Goal: Task Accomplishment & Management: Use online tool/utility

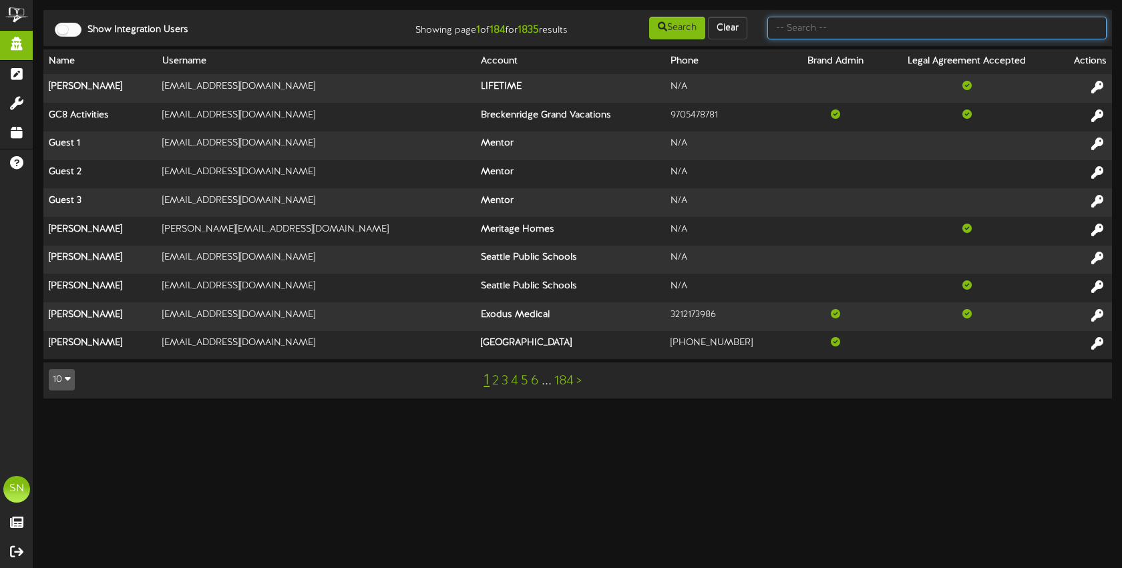
click at [812, 29] on input "text" at bounding box center [937, 28] width 339 height 23
type input "e"
type input "ketns"
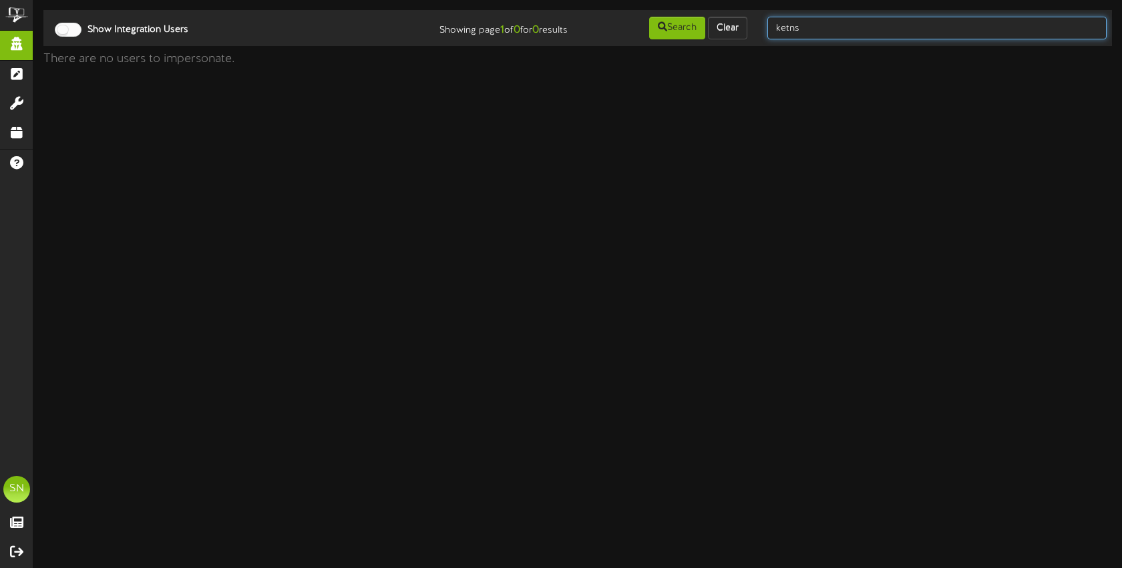
click at [824, 32] on input "ketns" at bounding box center [937, 28] width 339 height 23
type input "kents"
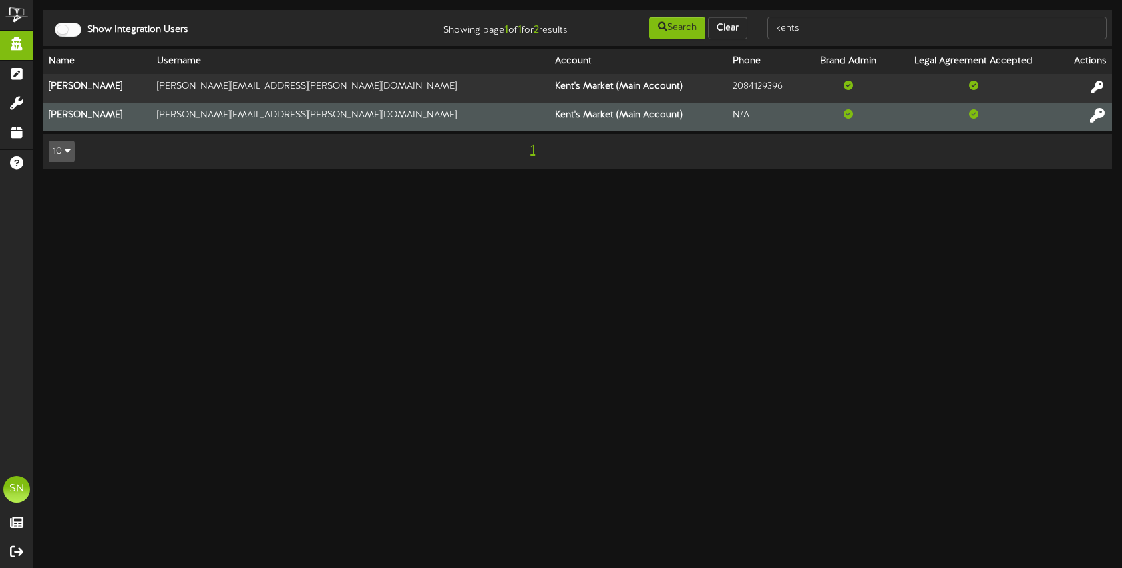
click at [1098, 117] on icon at bounding box center [1097, 115] width 15 height 15
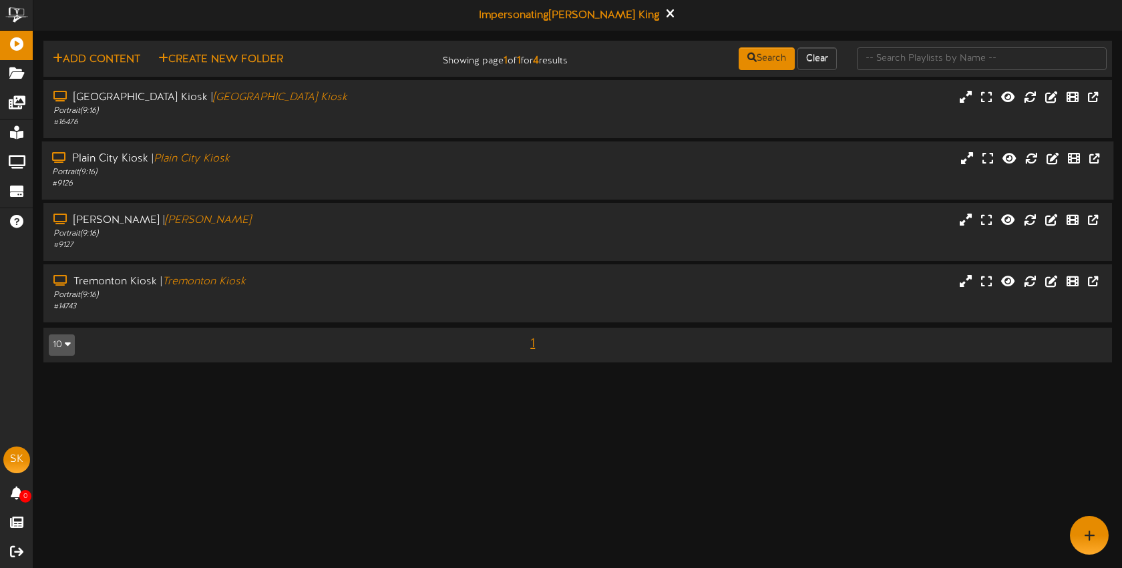
click at [261, 184] on div "# 9126" at bounding box center [265, 183] width 427 height 11
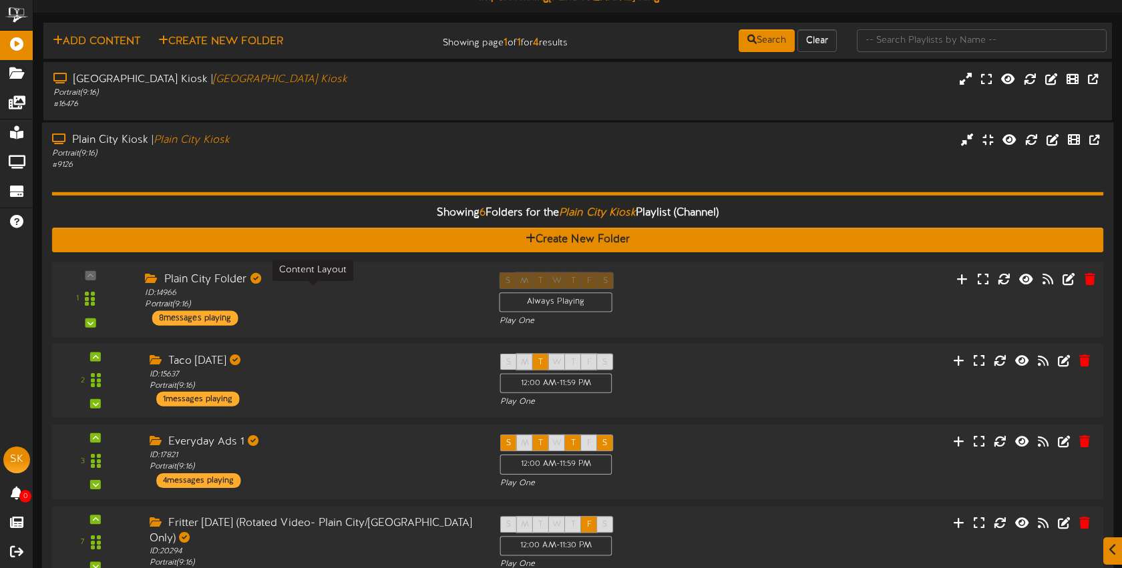
scroll to position [178, 0]
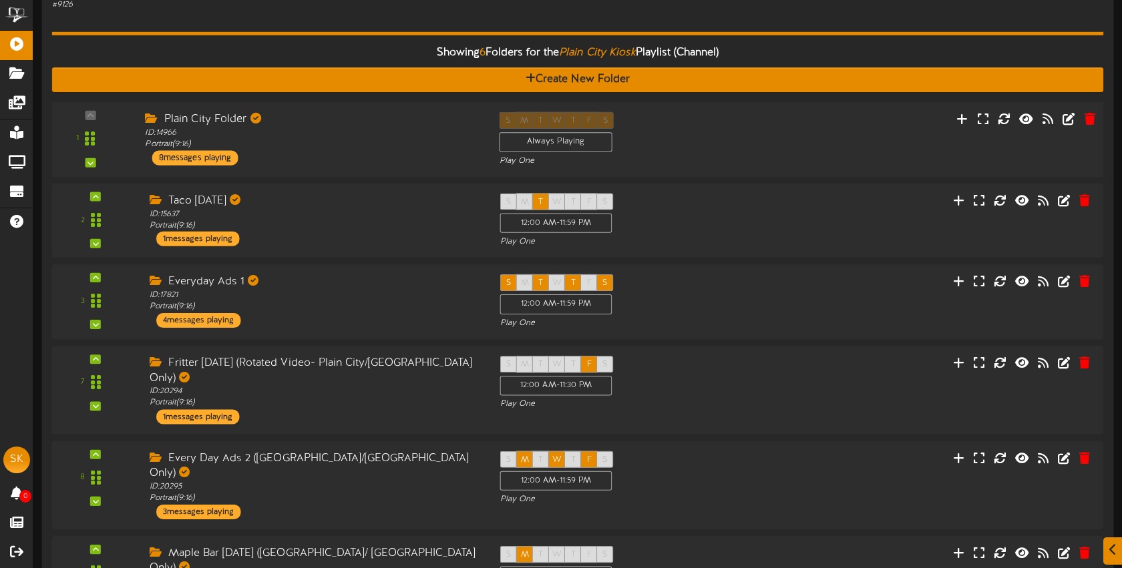
drag, startPoint x: 343, startPoint y: 153, endPoint x: 353, endPoint y: 187, distance: 35.5
click at [343, 153] on div "Plain City Folder ID: 14966 Portrait ( 9:16 ) 8 messages playing" at bounding box center [312, 138] width 354 height 53
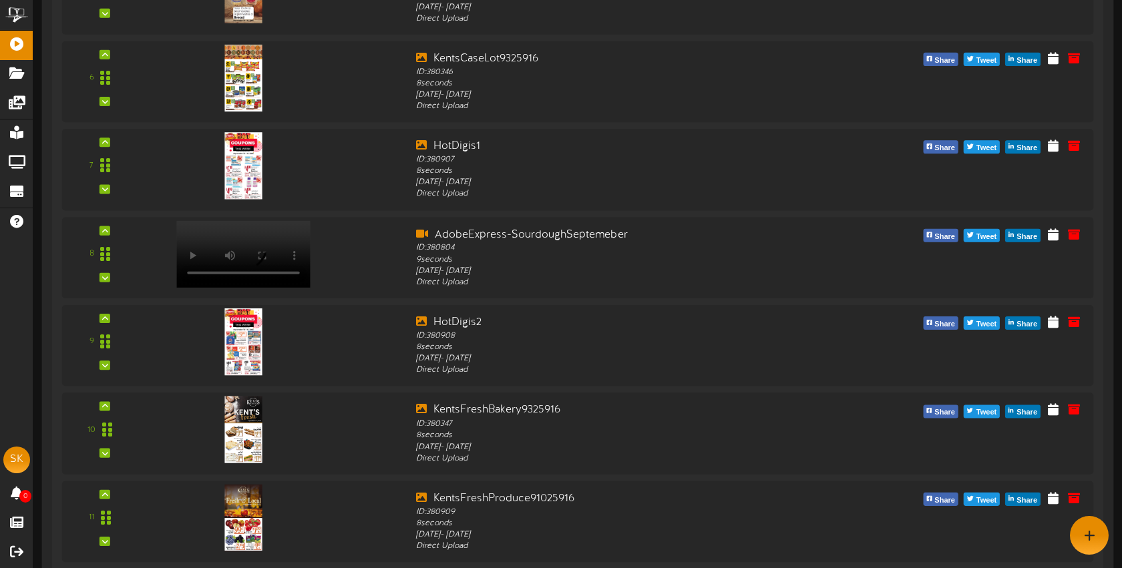
scroll to position [0, 0]
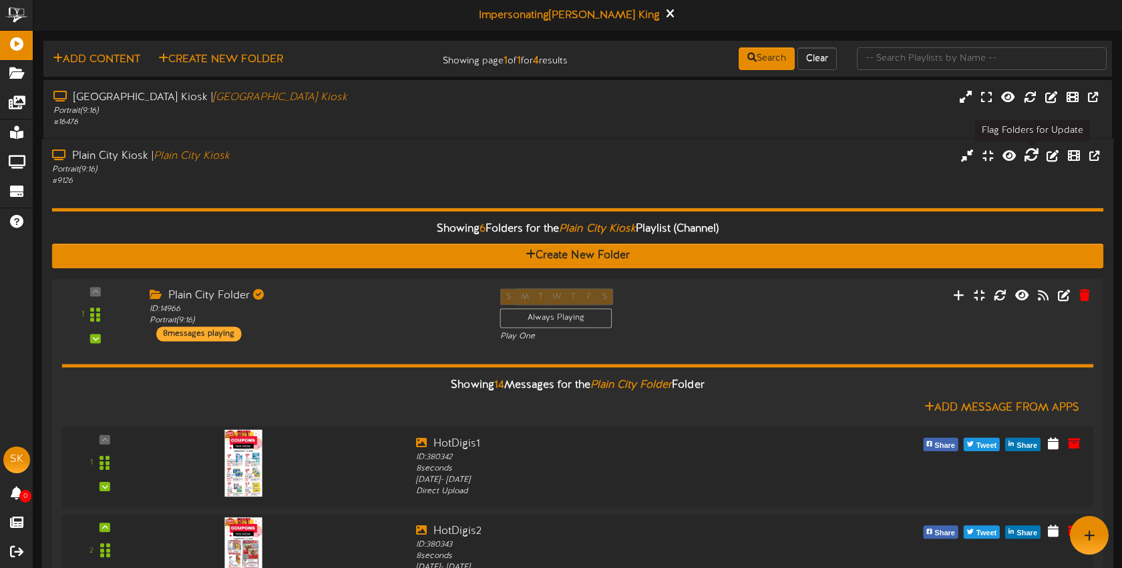
click at [1029, 156] on icon at bounding box center [1031, 155] width 15 height 15
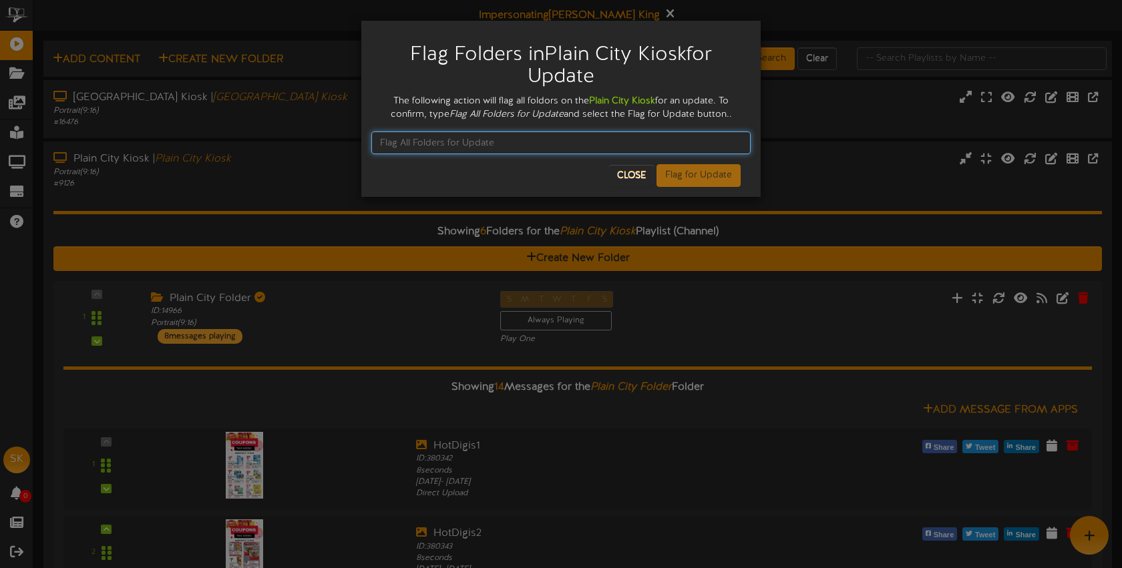
click at [481, 142] on input "text" at bounding box center [560, 143] width 379 height 23
type input "Flag All Folders for Update"
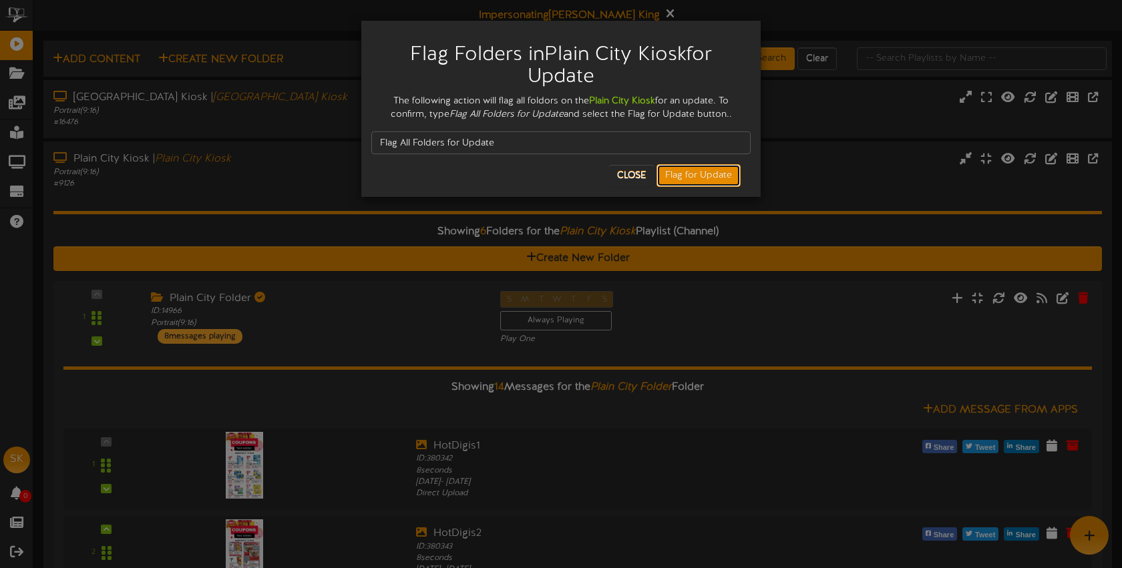
click at [679, 177] on button "Flag for Update" at bounding box center [699, 175] width 84 height 23
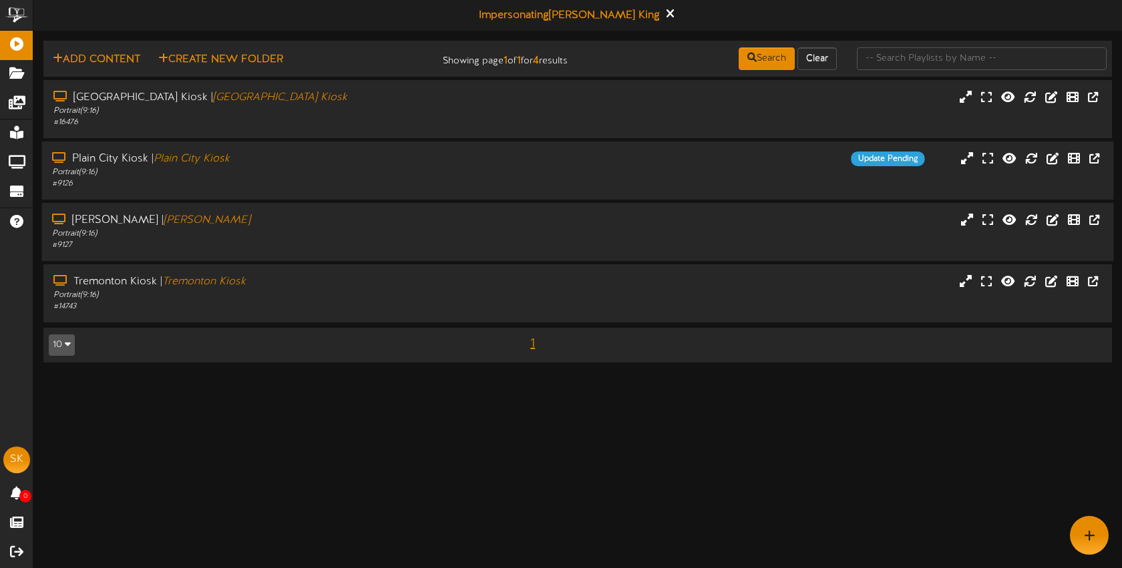
click at [303, 217] on div "Roy Kiosk | Roy Kiosk" at bounding box center [265, 220] width 427 height 15
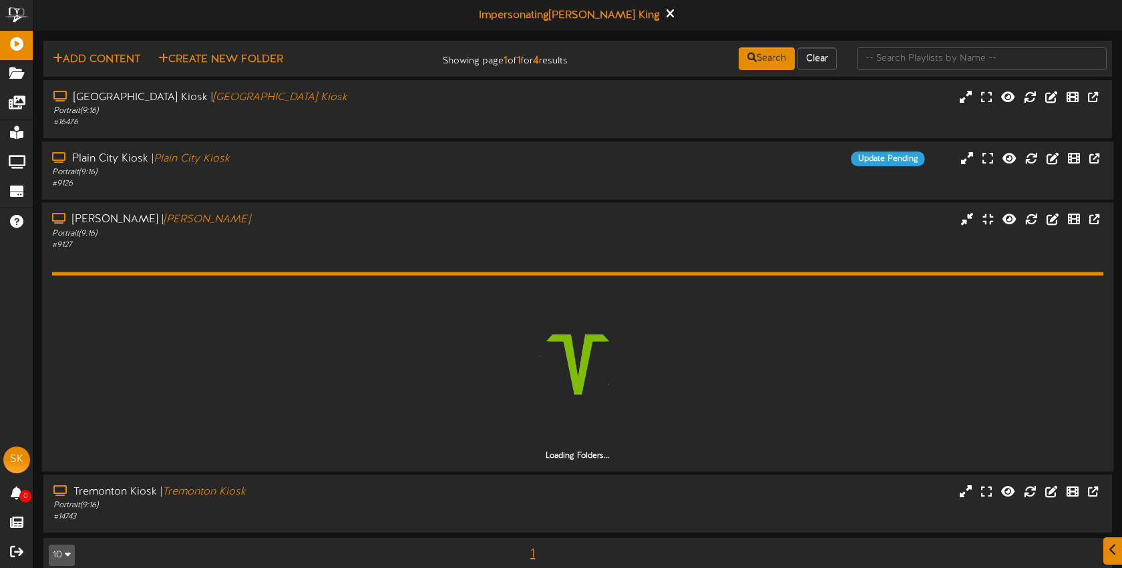
scroll to position [18, 0]
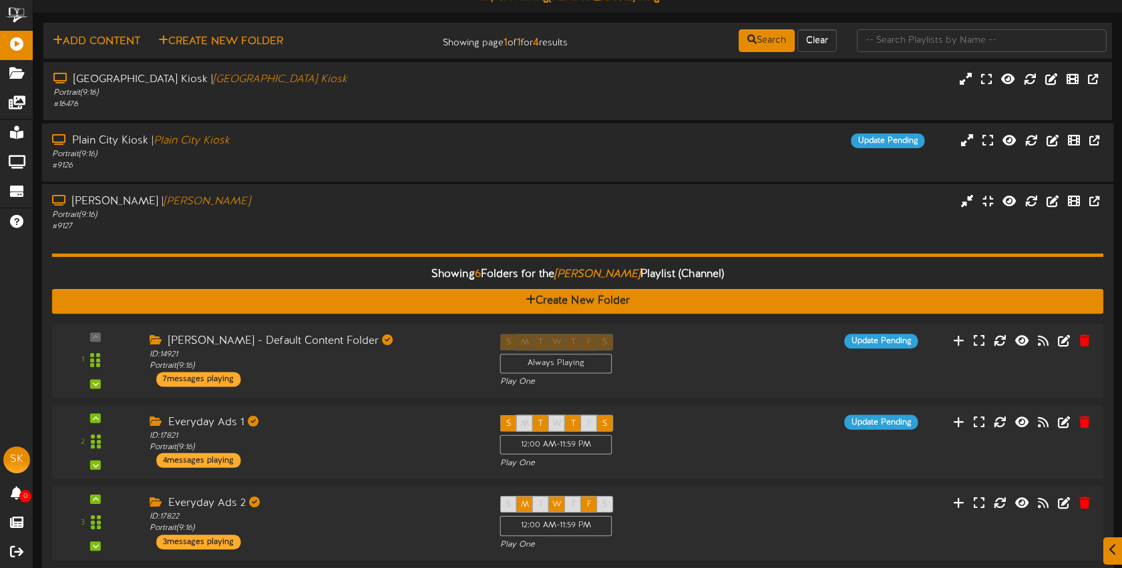
click at [603, 223] on div "Roy Kiosk | Roy Kiosk Portrait ( 9:16 ) # 9127" at bounding box center [578, 213] width 1072 height 38
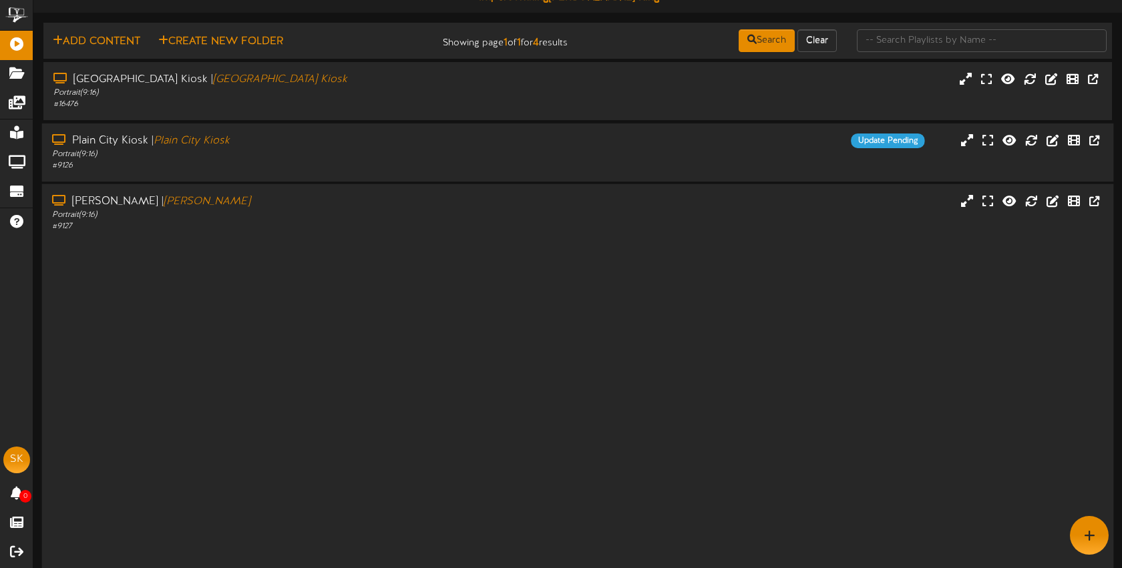
scroll to position [0, 0]
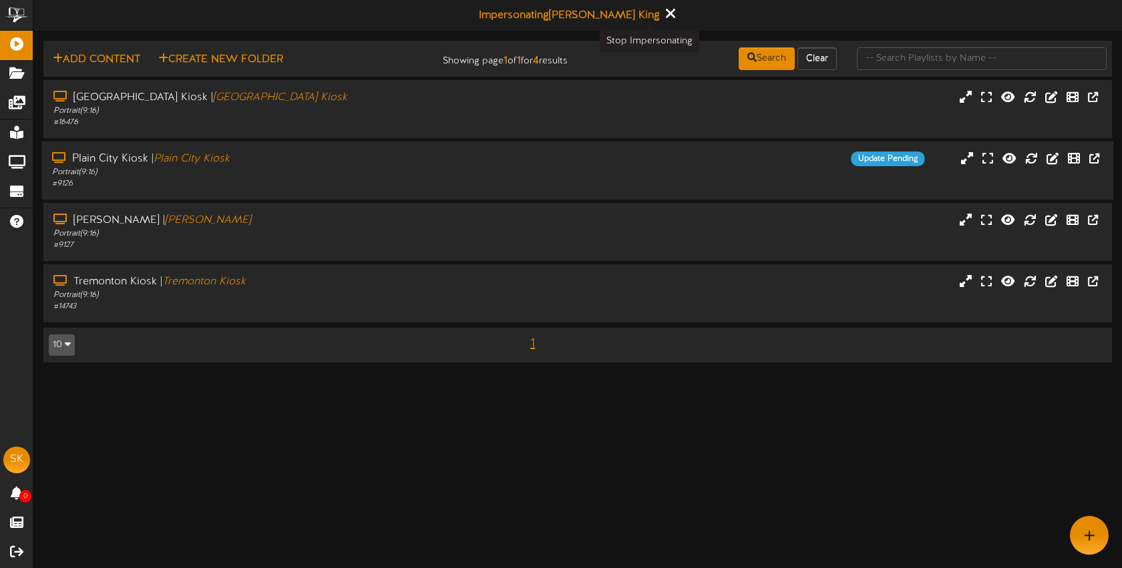
click at [665, 12] on icon at bounding box center [669, 13] width 9 height 15
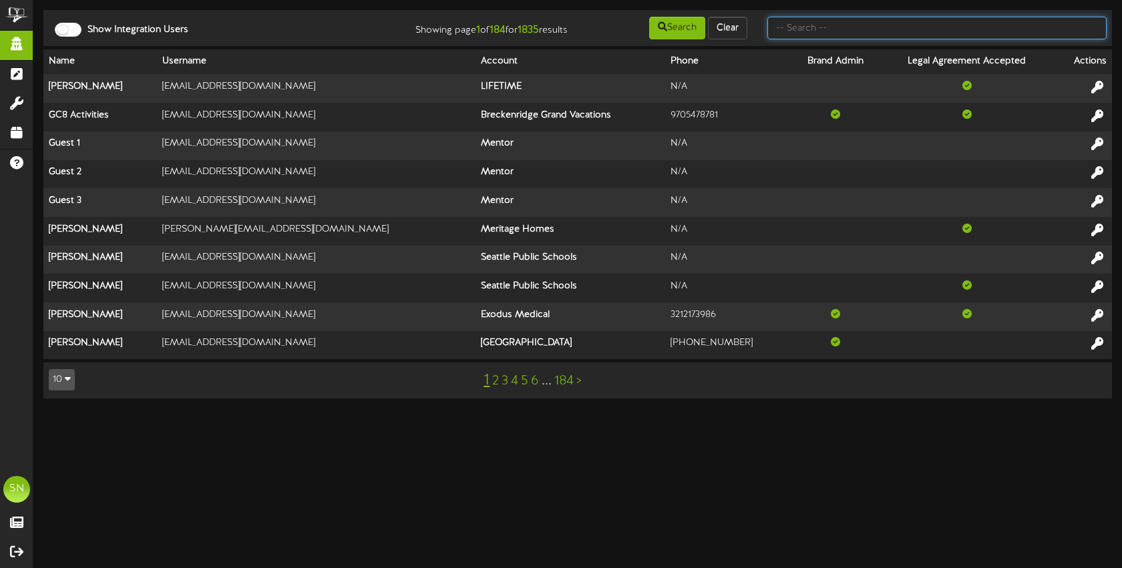
click at [808, 26] on input "text" at bounding box center [937, 28] width 339 height 23
type input "es solar"
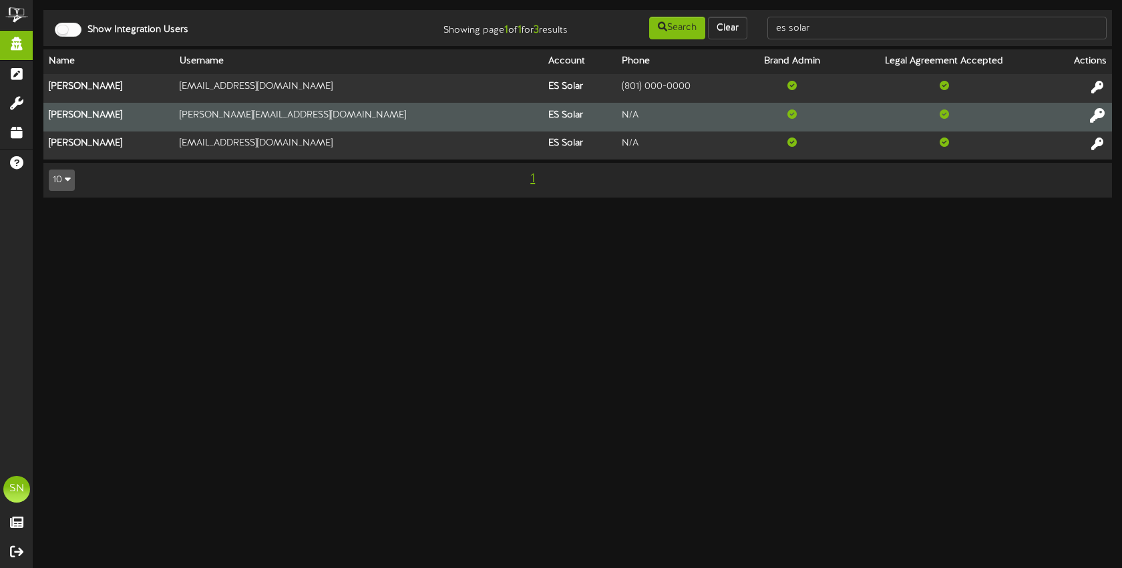
click at [1094, 114] on icon at bounding box center [1097, 115] width 15 height 15
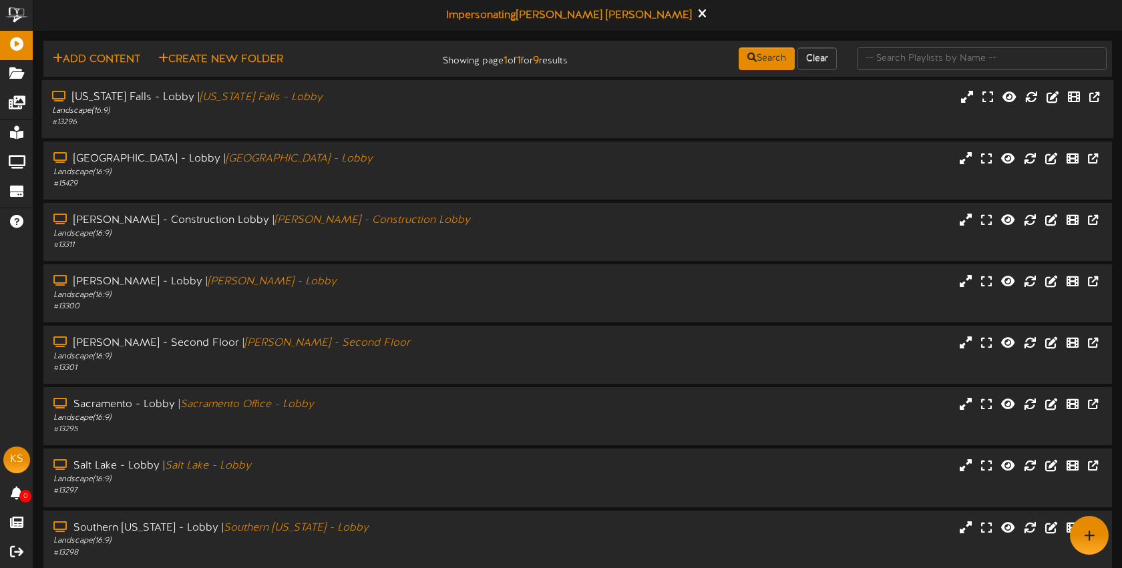
click at [263, 104] on div "Idaho Falls - Lobby | Idaho Falls - Lobby" at bounding box center [265, 97] width 427 height 15
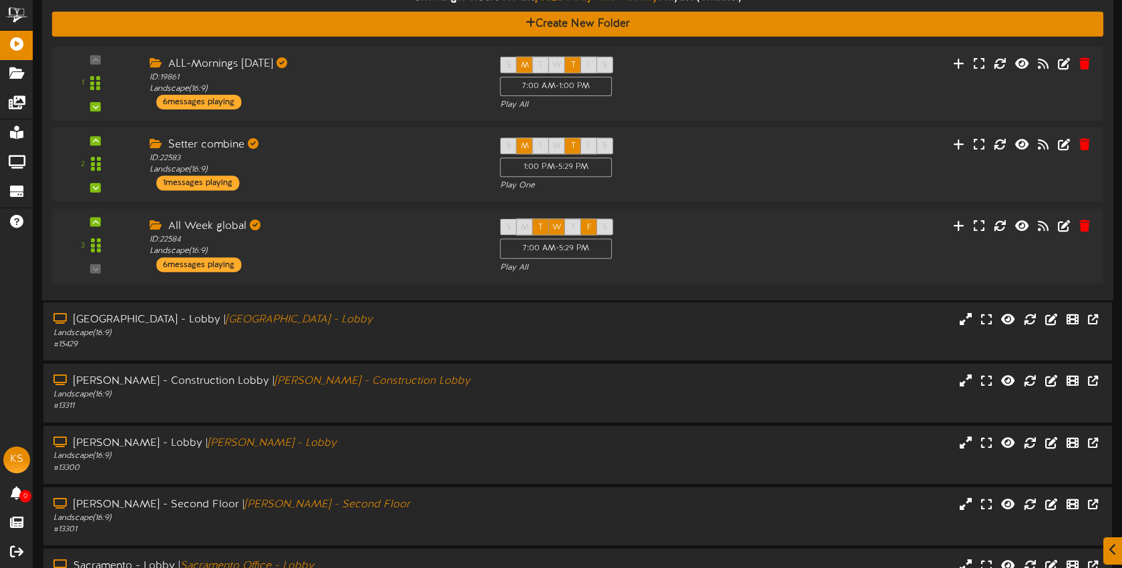
scroll to position [171, 0]
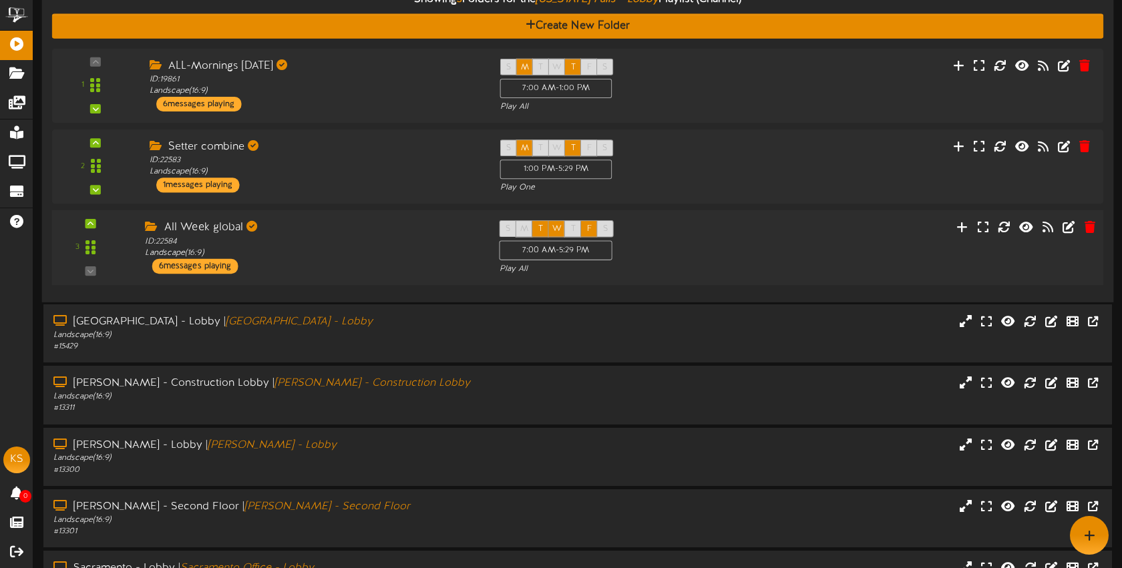
click at [868, 259] on div "3 ID:" at bounding box center [578, 247] width 1062 height 55
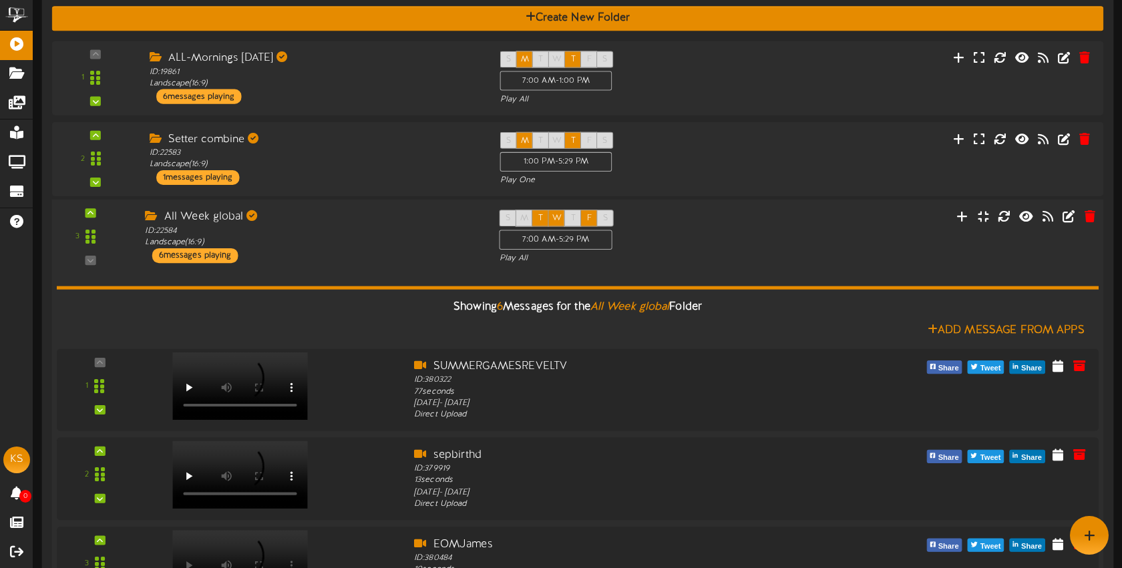
scroll to position [0, 0]
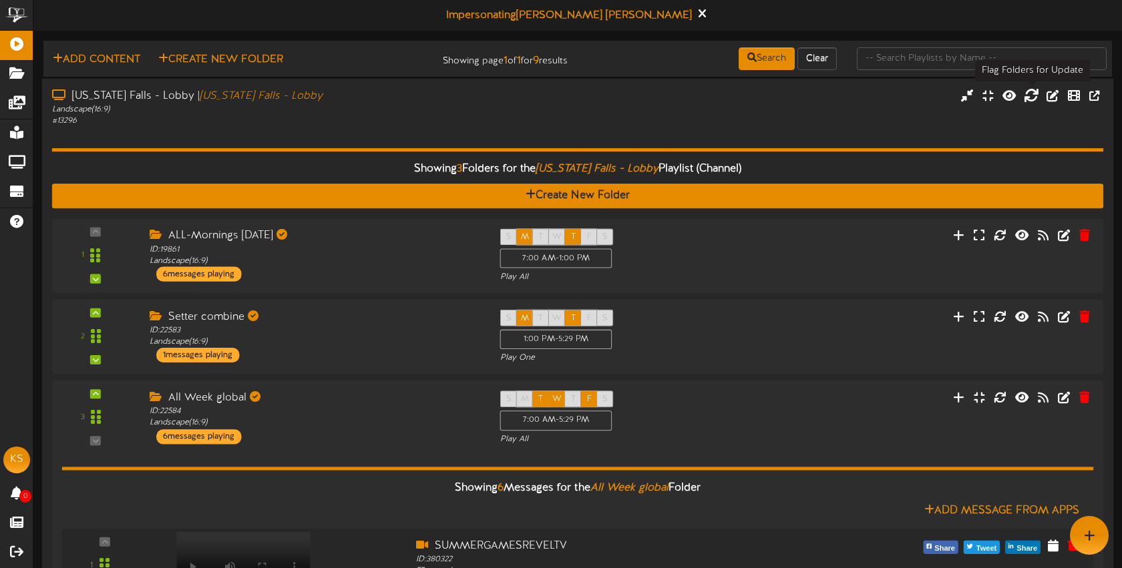
click at [1035, 95] on icon at bounding box center [1031, 95] width 15 height 15
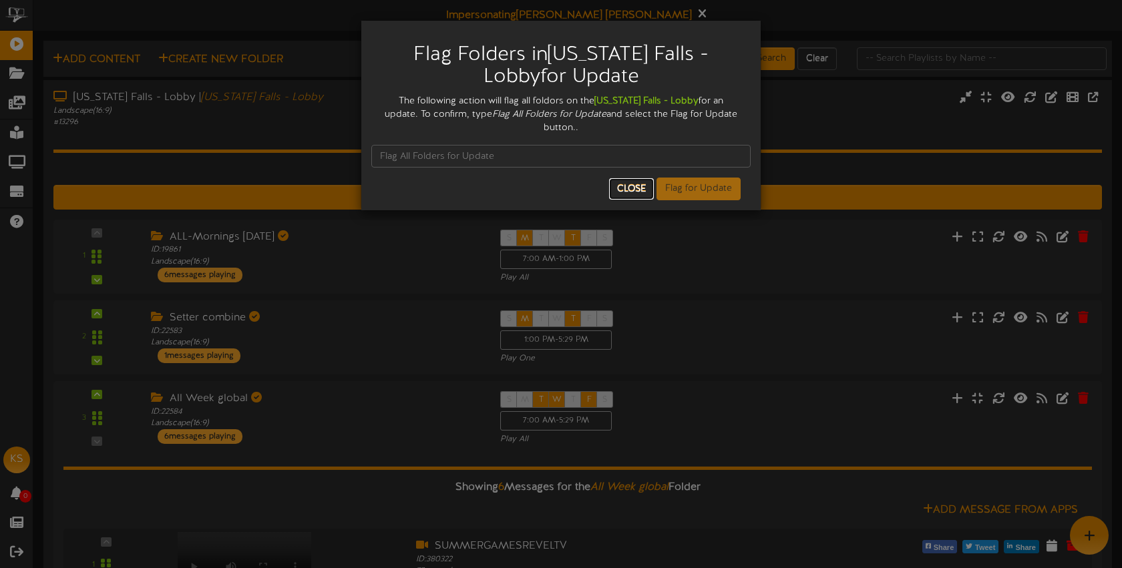
click at [621, 178] on button "Close" at bounding box center [631, 188] width 45 height 21
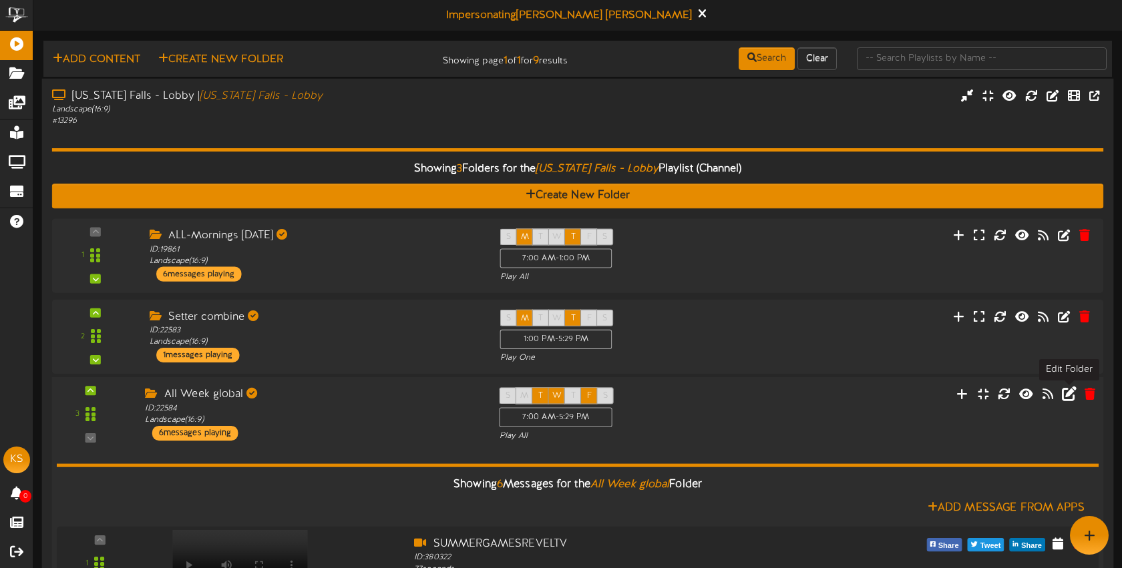
click at [1072, 395] on icon at bounding box center [1068, 394] width 15 height 15
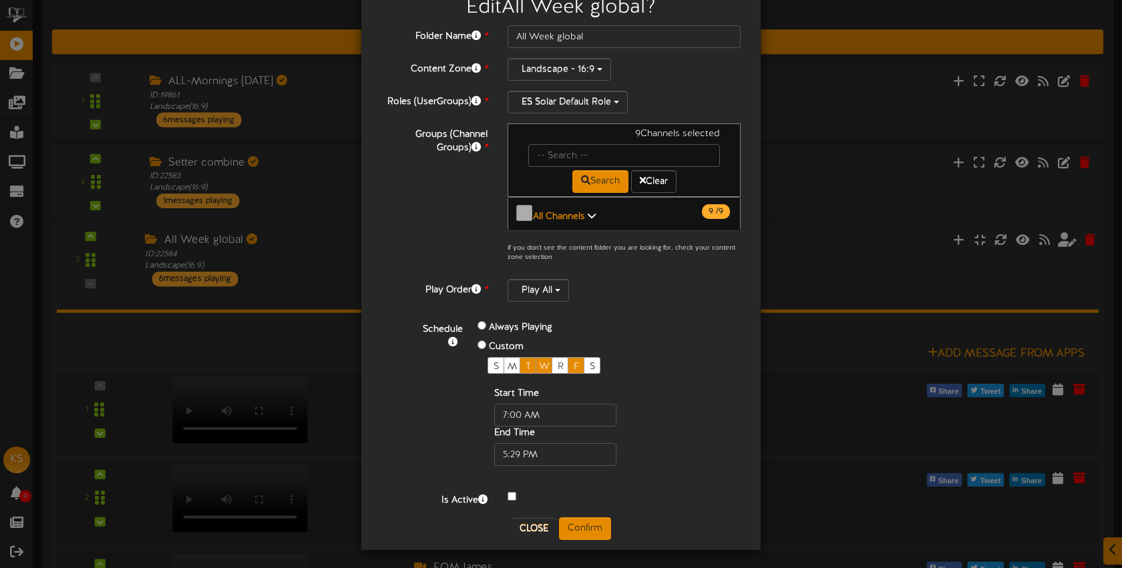
scroll to position [156, 0]
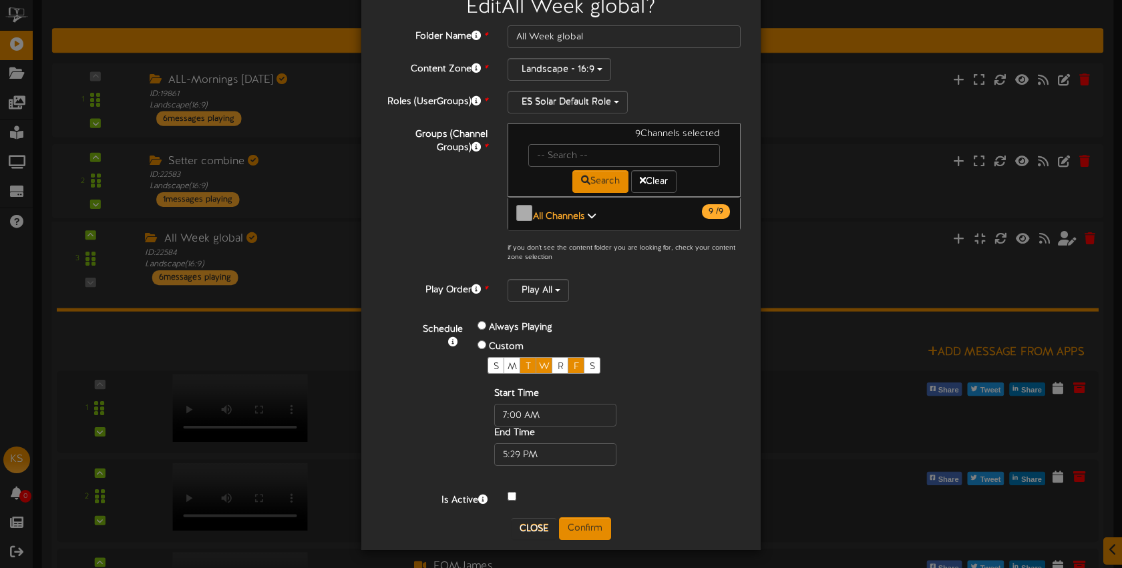
click at [585, 212] on link "All Channels 9 / 9" at bounding box center [560, 217] width 55 height 10
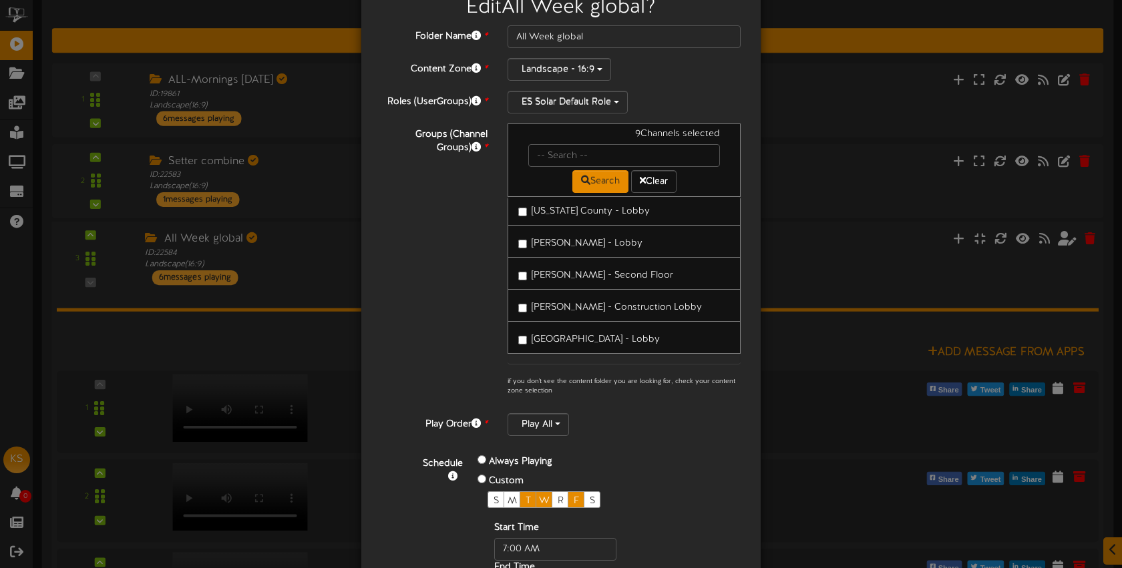
scroll to position [184, 0]
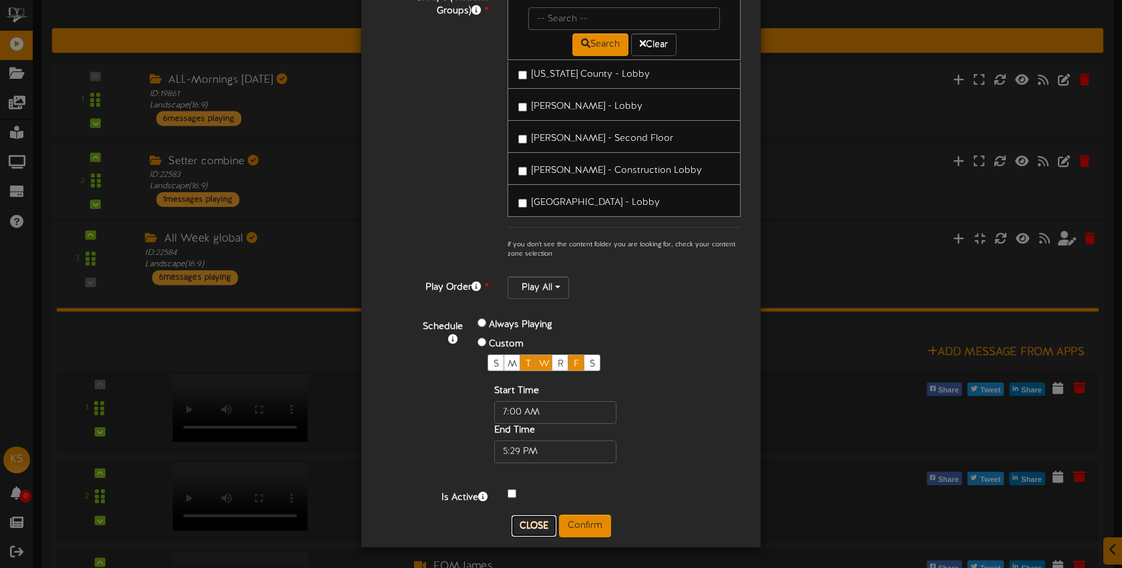
click at [544, 528] on button "Close" at bounding box center [534, 526] width 45 height 21
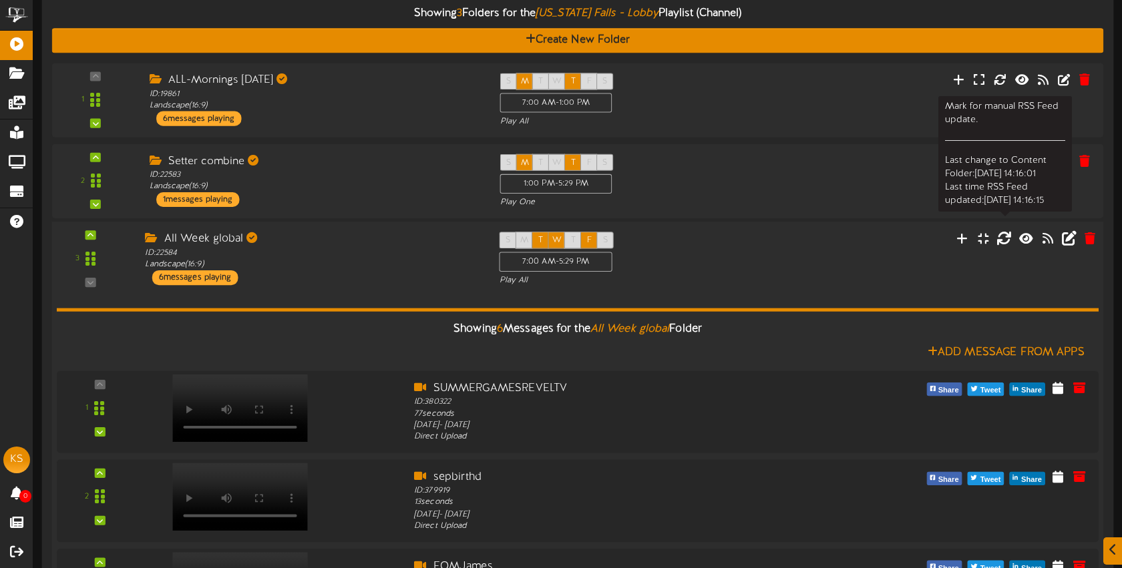
click at [1005, 240] on icon at bounding box center [1004, 238] width 15 height 15
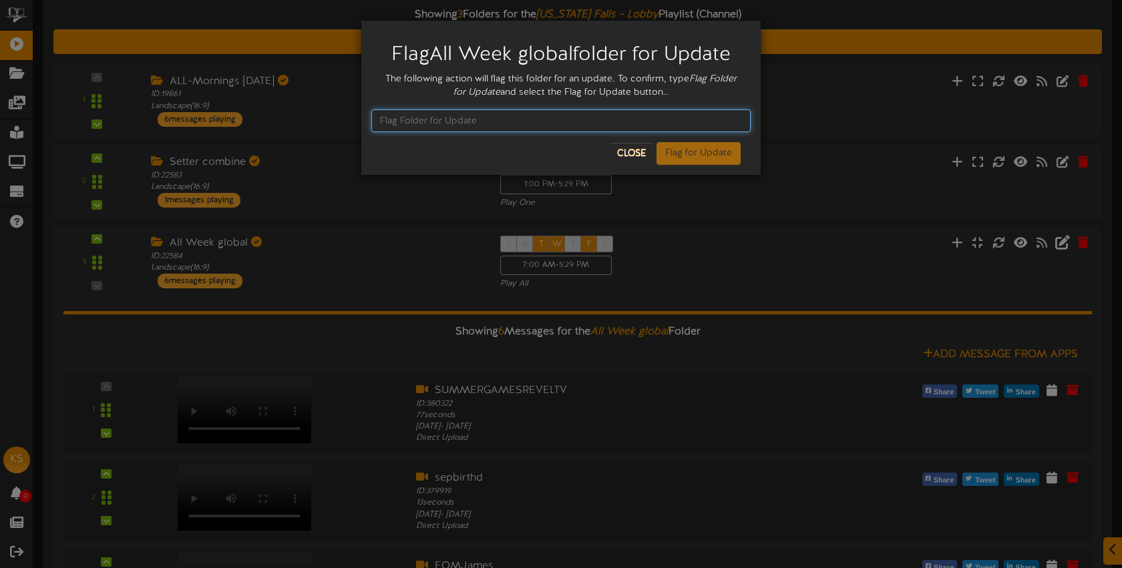
click at [489, 116] on input "text" at bounding box center [560, 121] width 379 height 23
type input "Flag Folder for Update"
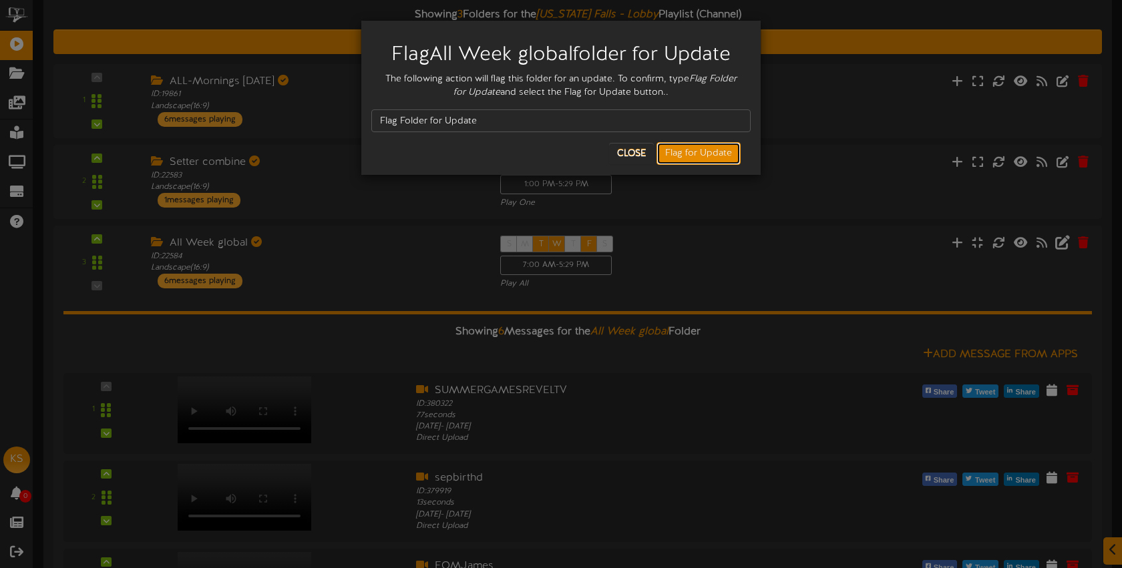
click at [694, 144] on button "Flag for Update" at bounding box center [699, 153] width 84 height 23
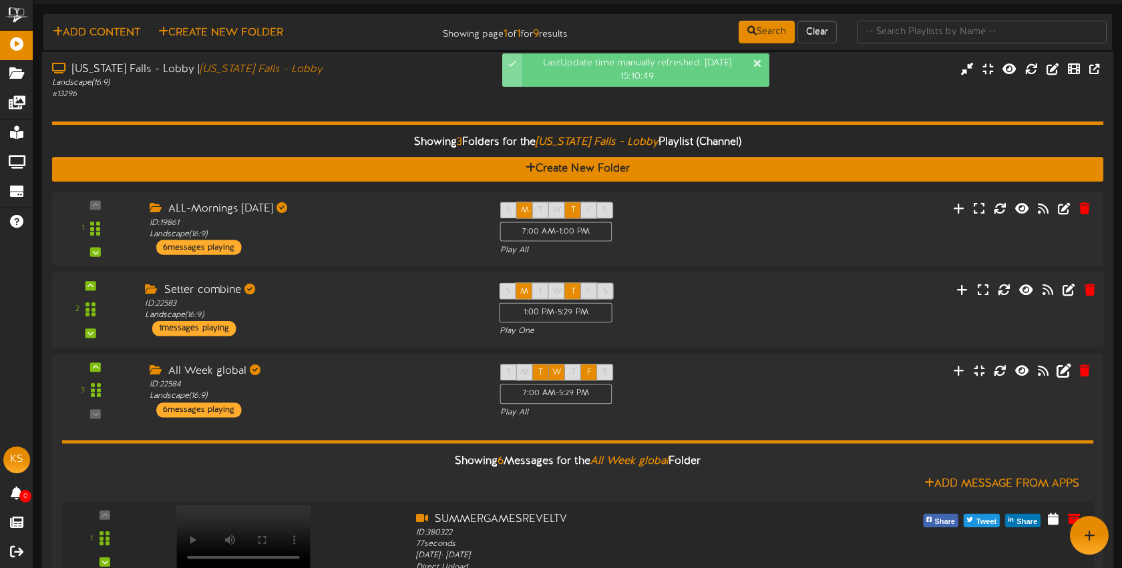
scroll to position [15, 0]
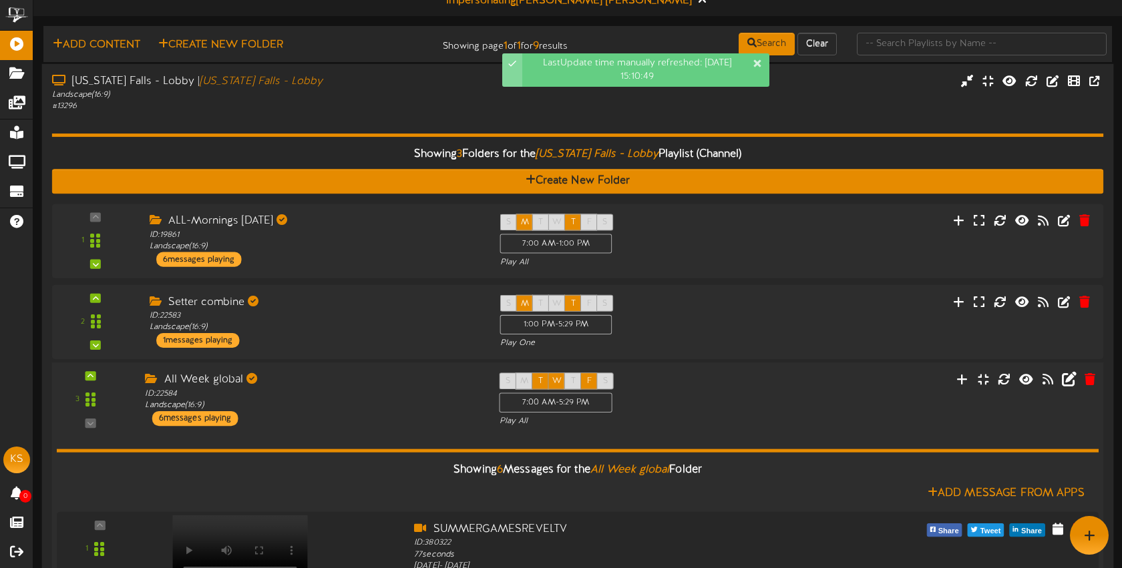
click at [413, 405] on div "ID: 22584 Landscape ( 16:9 )" at bounding box center [312, 399] width 334 height 23
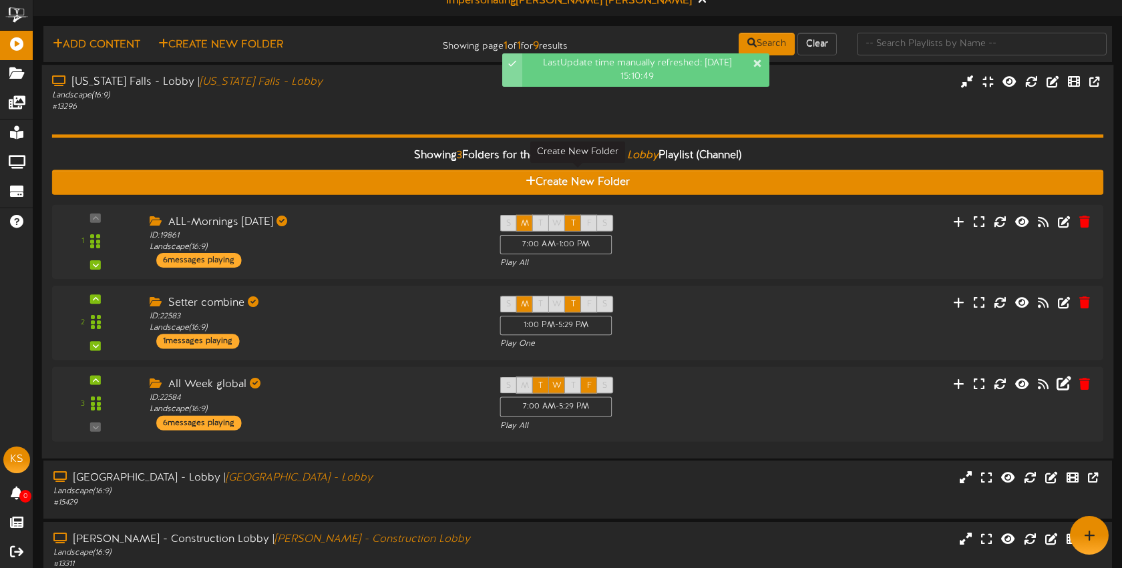
scroll to position [0, 0]
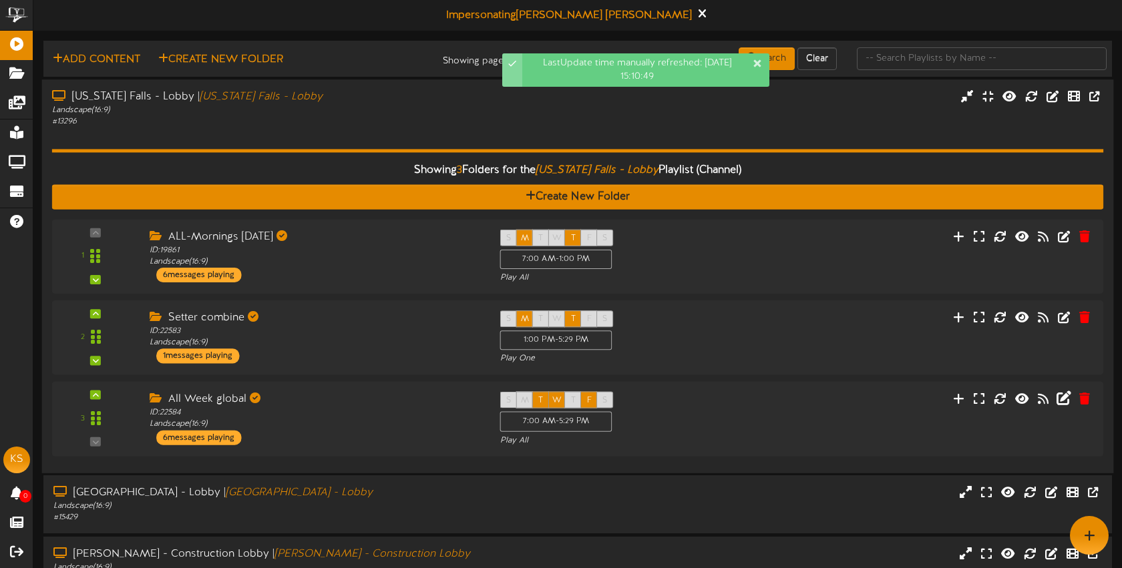
click at [507, 149] on hr at bounding box center [578, 150] width 1052 height 3
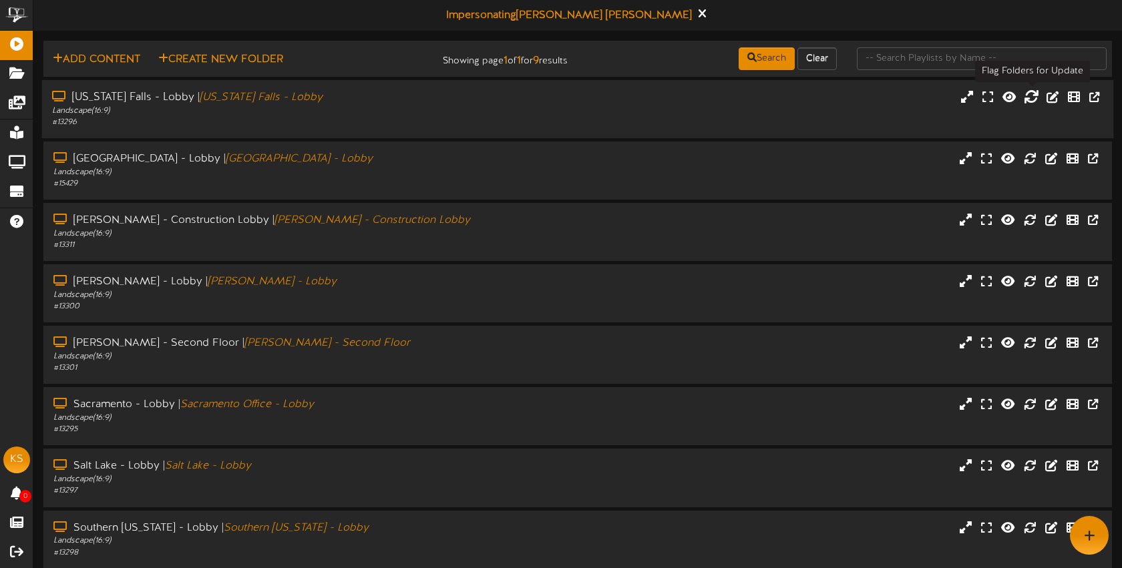
click at [1028, 98] on icon at bounding box center [1031, 96] width 15 height 15
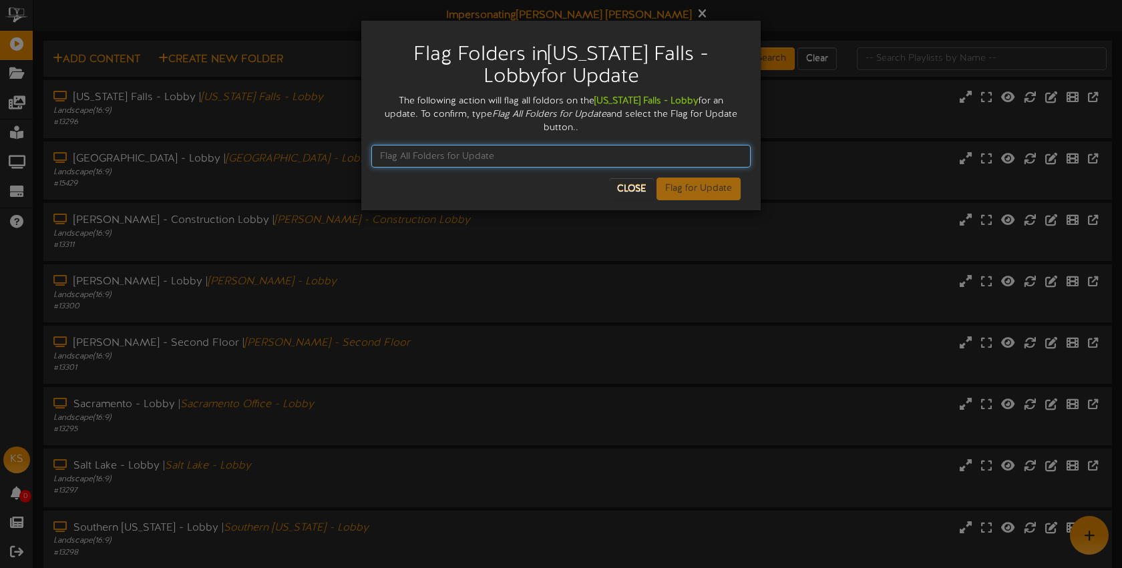
click at [575, 145] on input "text" at bounding box center [560, 156] width 379 height 23
type input "Flag All Folders for Update"
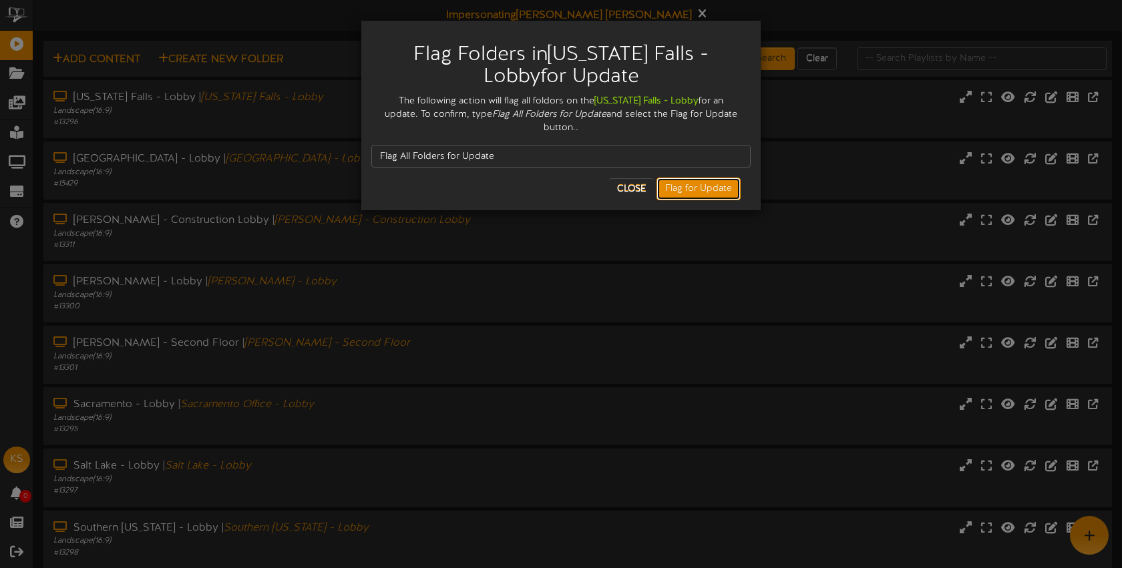
drag, startPoint x: 704, startPoint y: 179, endPoint x: 701, endPoint y: 172, distance: 7.5
click at [704, 179] on button "Flag for Update" at bounding box center [699, 189] width 84 height 23
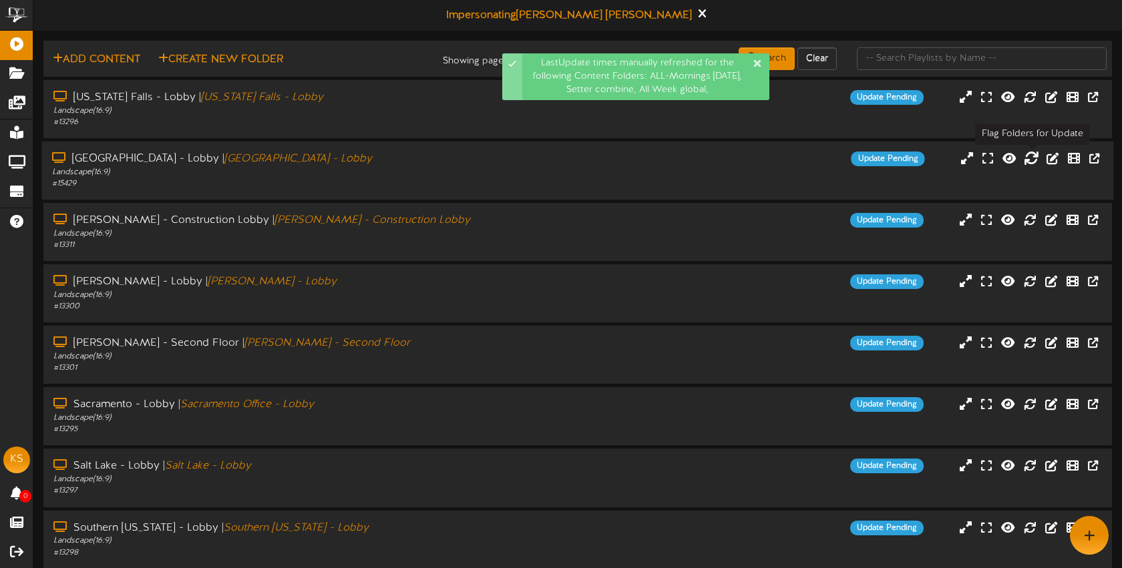
click at [1031, 159] on icon at bounding box center [1031, 157] width 15 height 15
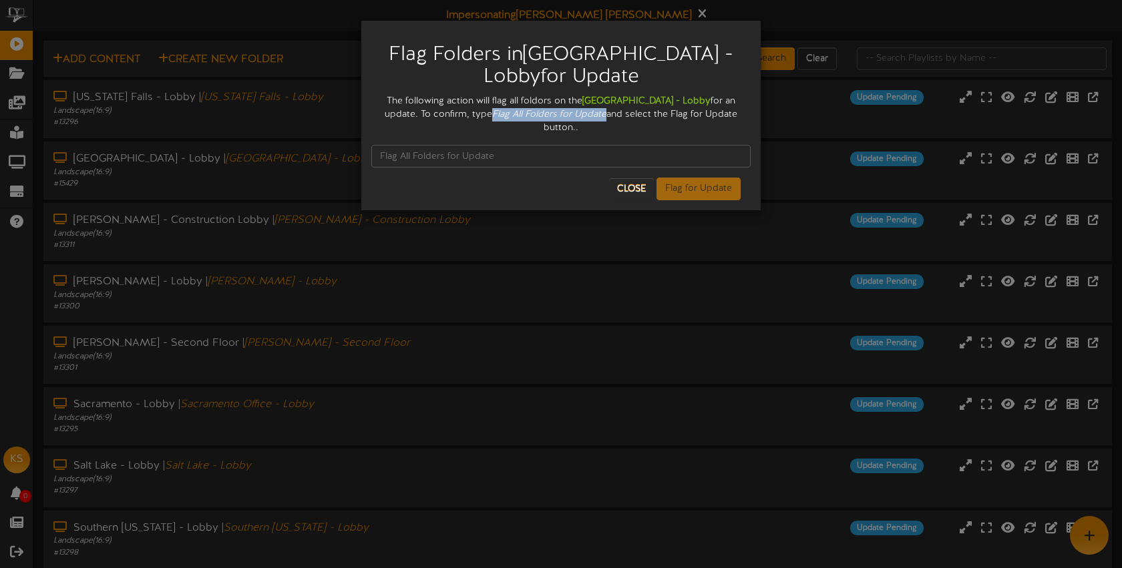
drag, startPoint x: 451, startPoint y: 114, endPoint x: 561, endPoint y: 115, distance: 110.2
click at [564, 115] on div "The following action will flag all foldors on the Las Vegas - Lobby for an upda…" at bounding box center [560, 115] width 379 height 40
copy icon "Flag All Folders for Update"
click at [453, 145] on input "text" at bounding box center [560, 156] width 379 height 23
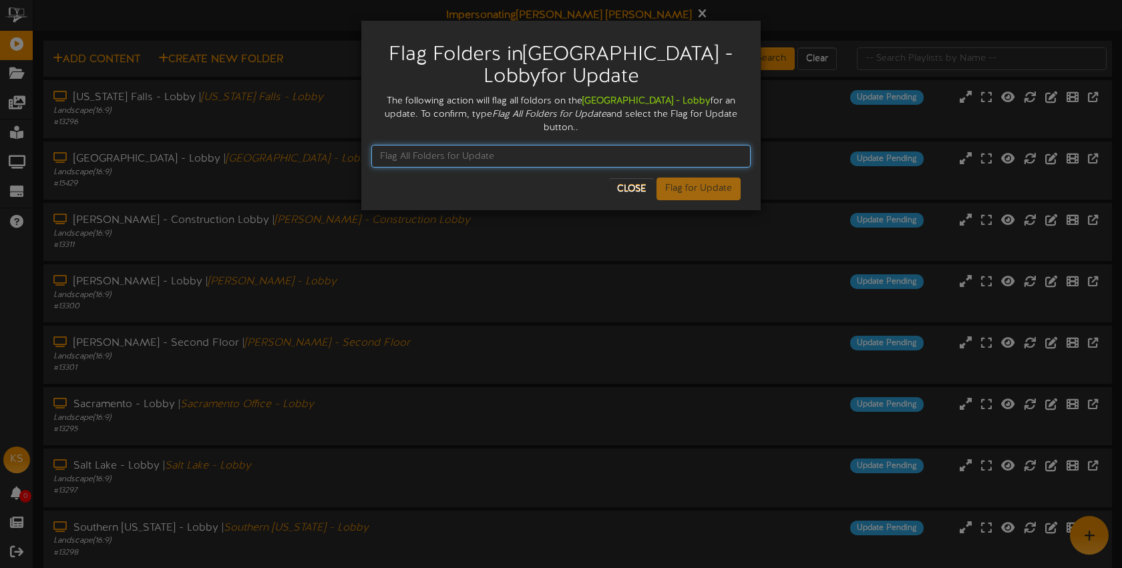
paste input "Flag All Folders for Update"
type input "Flag All Folders for Update"
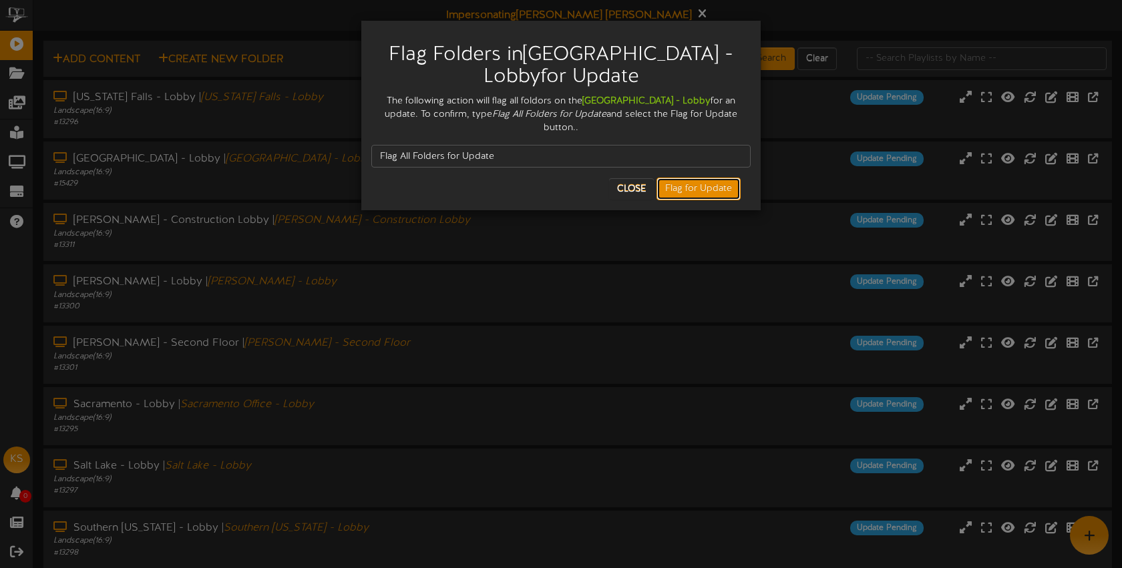
click at [692, 178] on button "Flag for Update" at bounding box center [699, 189] width 84 height 23
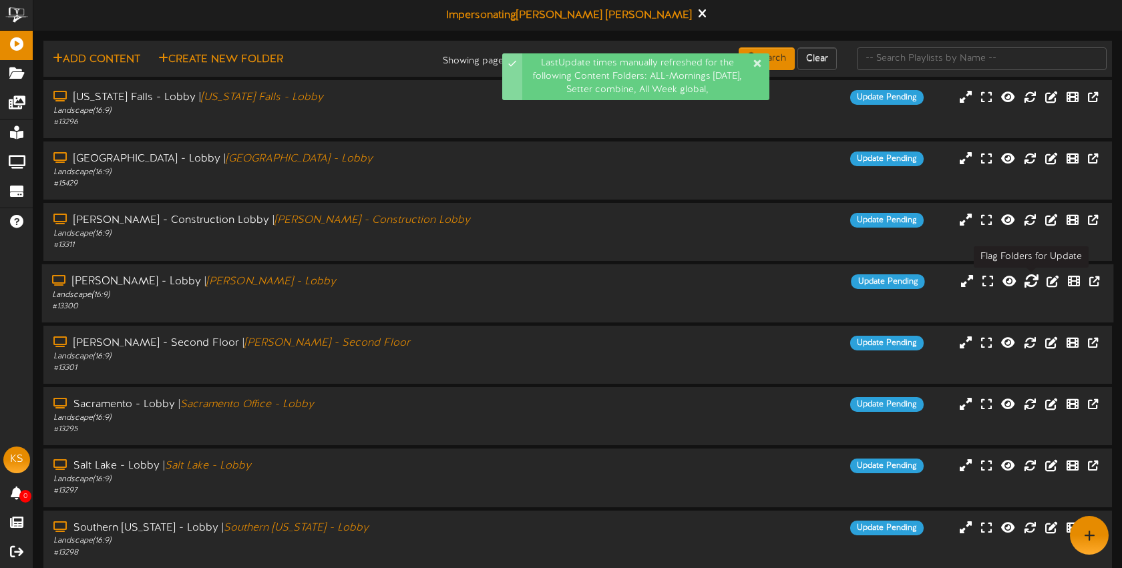
click at [1031, 280] on icon at bounding box center [1031, 281] width 15 height 15
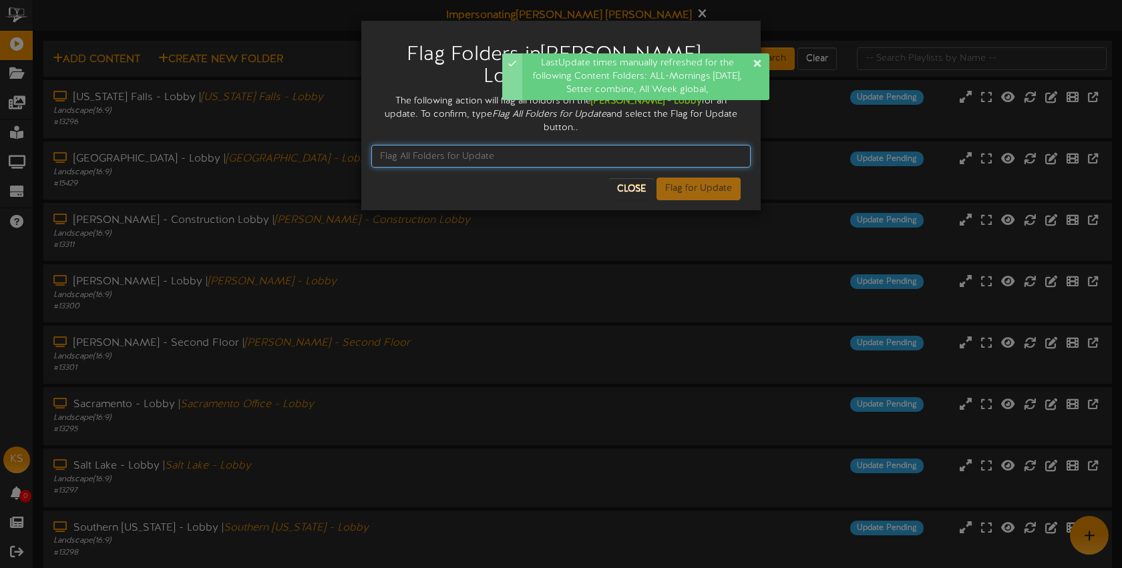
drag, startPoint x: 525, startPoint y: 132, endPoint x: 520, endPoint y: 141, distance: 9.9
click at [525, 145] on input "text" at bounding box center [560, 156] width 379 height 23
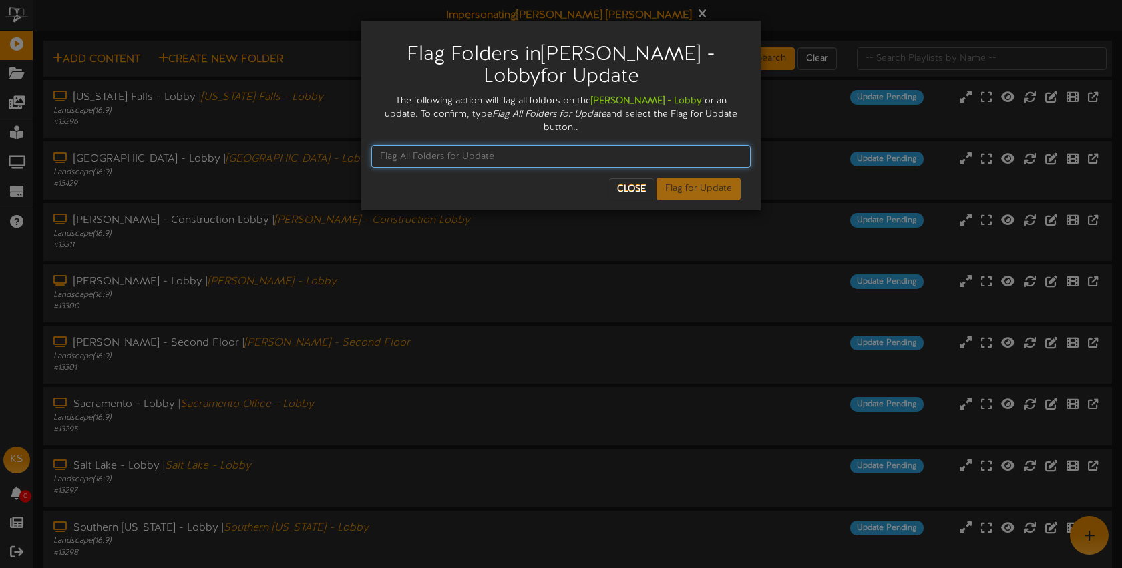
paste input "Flag All Folders for Update"
type input "Flag All Folders for Update"
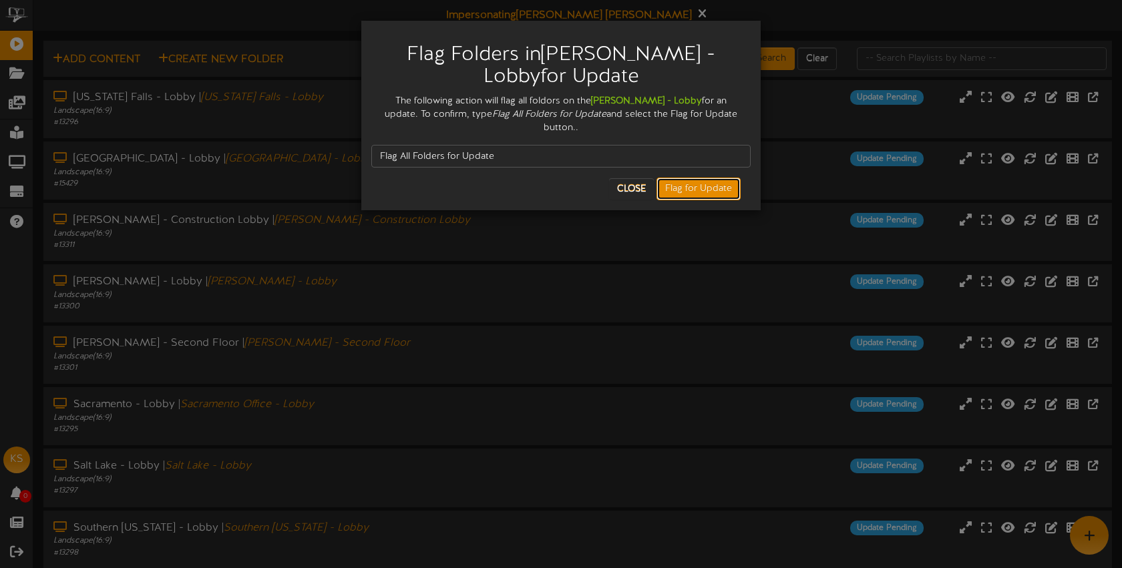
click at [707, 180] on button "Flag for Update" at bounding box center [699, 189] width 84 height 23
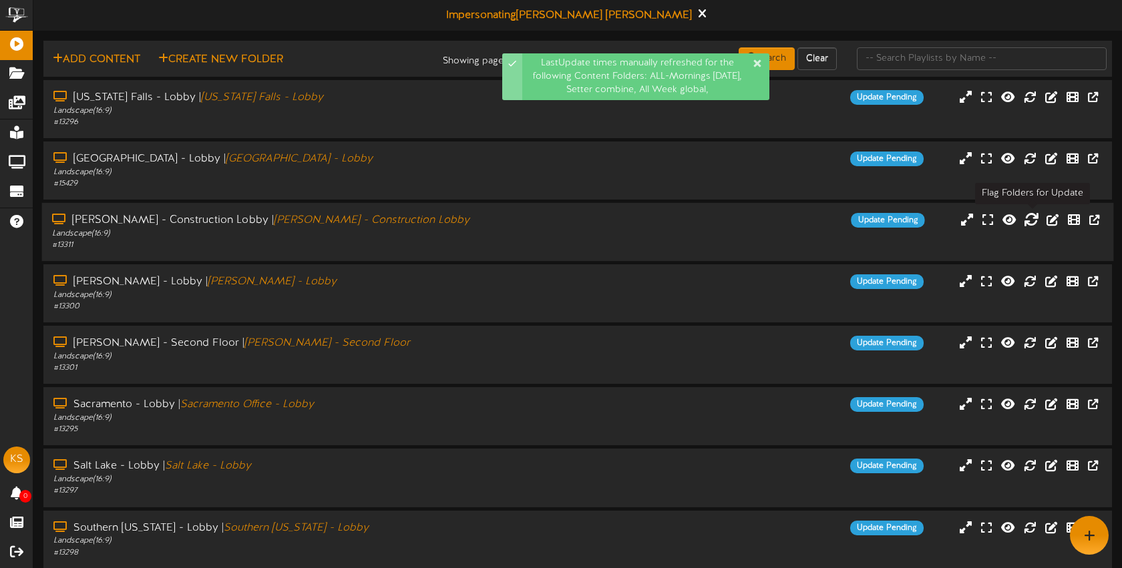
click at [1034, 218] on icon at bounding box center [1031, 219] width 15 height 15
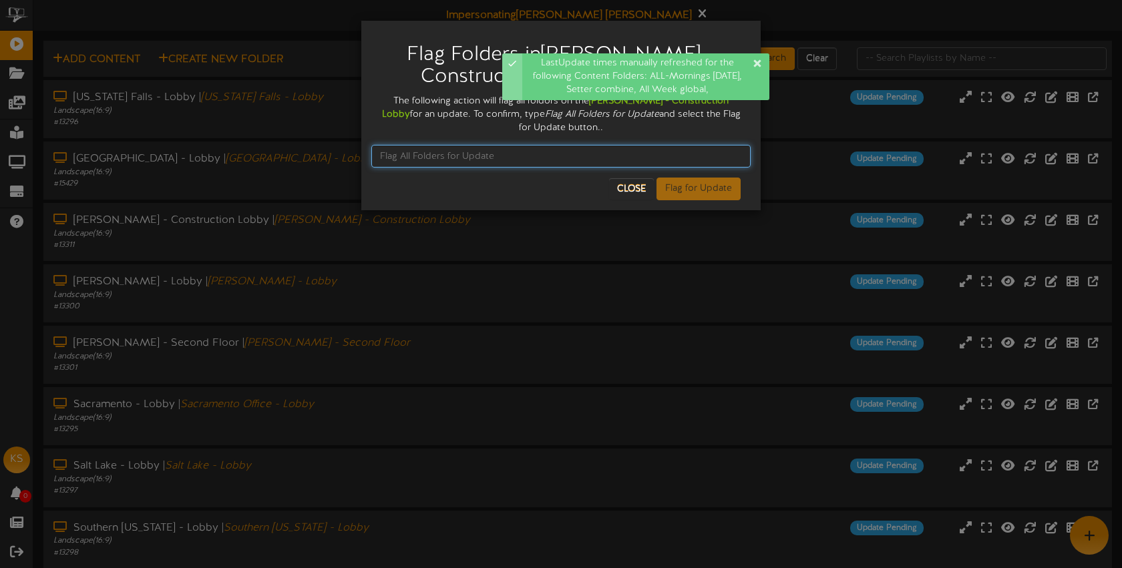
click at [478, 151] on input "text" at bounding box center [560, 156] width 379 height 23
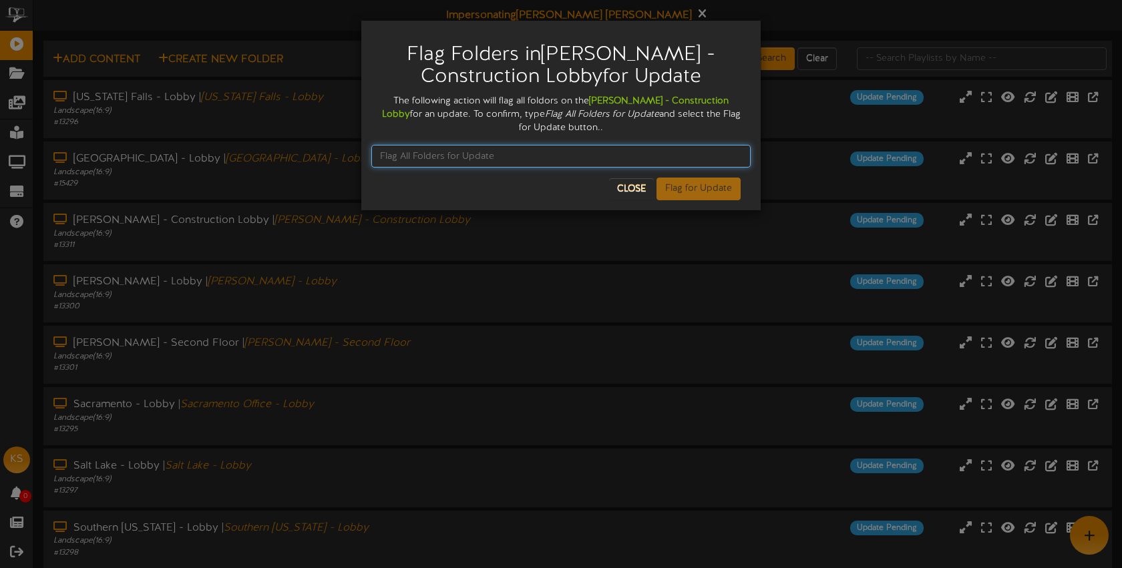
paste input "Flag All Folders for Update"
type input "Flag All Folders for Update"
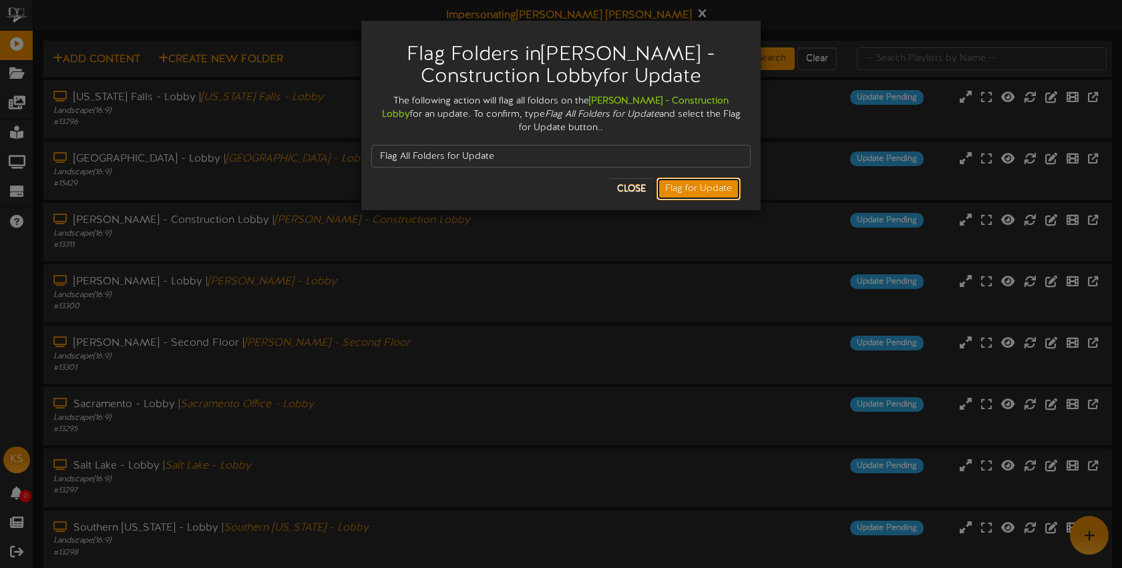
click at [689, 190] on button "Flag for Update" at bounding box center [699, 189] width 84 height 23
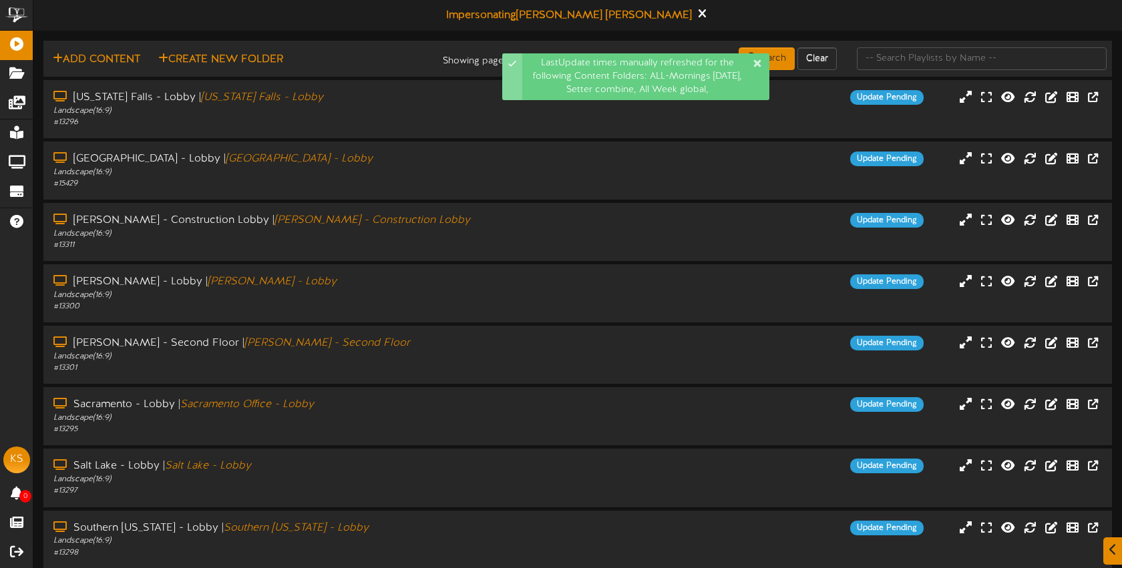
scroll to position [116, 0]
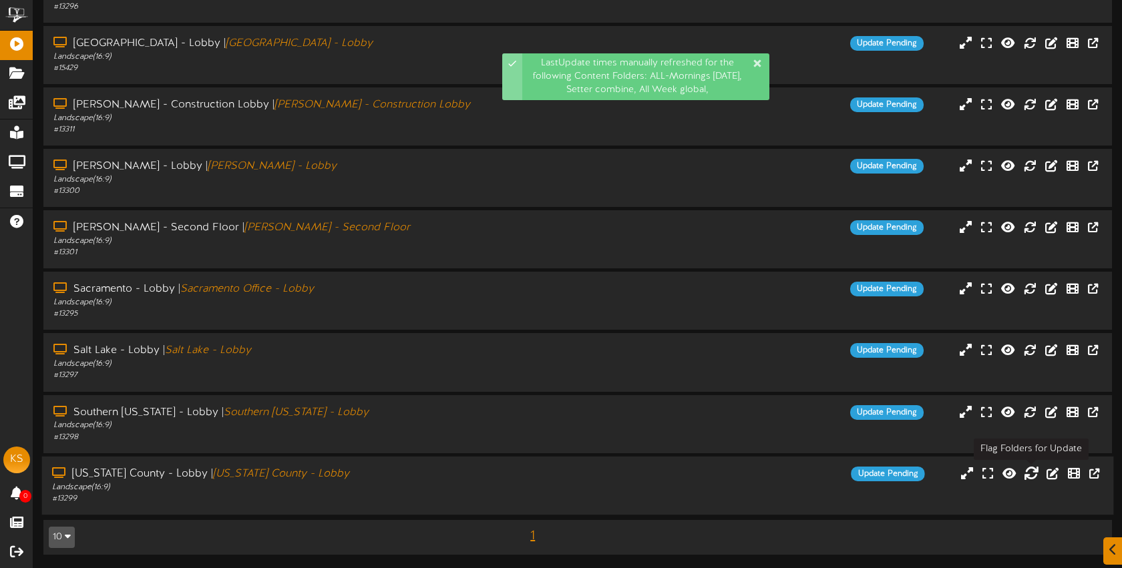
click at [1028, 476] on icon at bounding box center [1031, 473] width 15 height 15
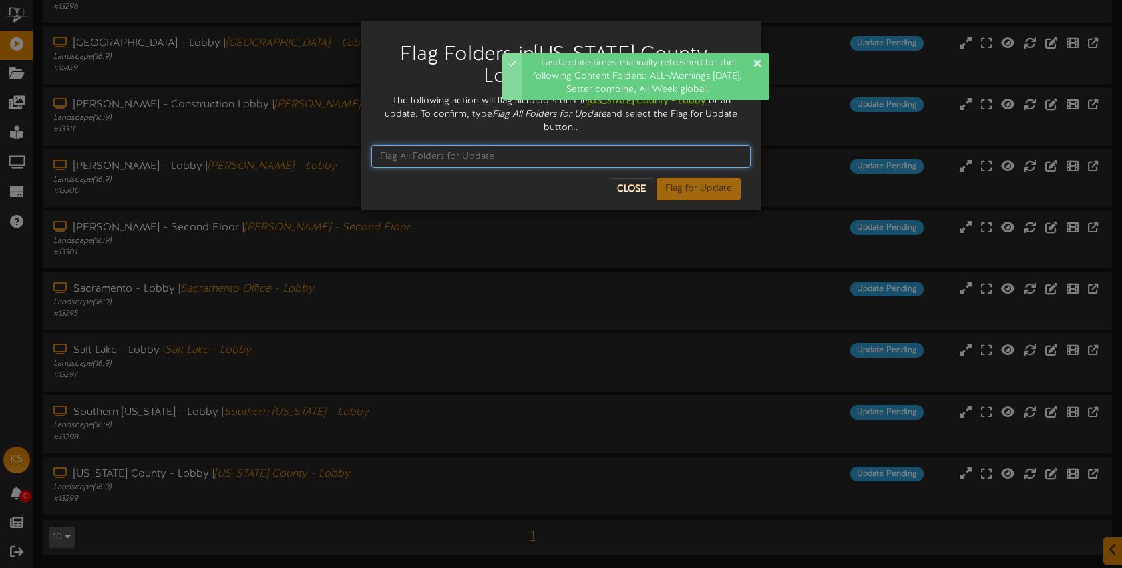
click at [435, 145] on input "text" at bounding box center [560, 156] width 379 height 23
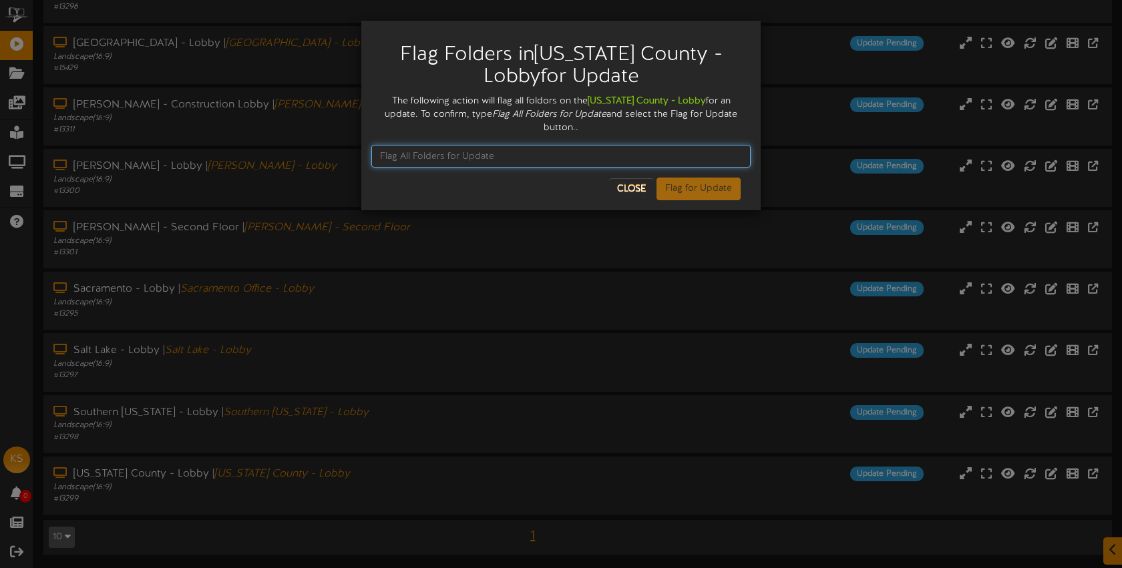
paste input "Flag All Folders for Update"
type input "Flag All Folders for Update"
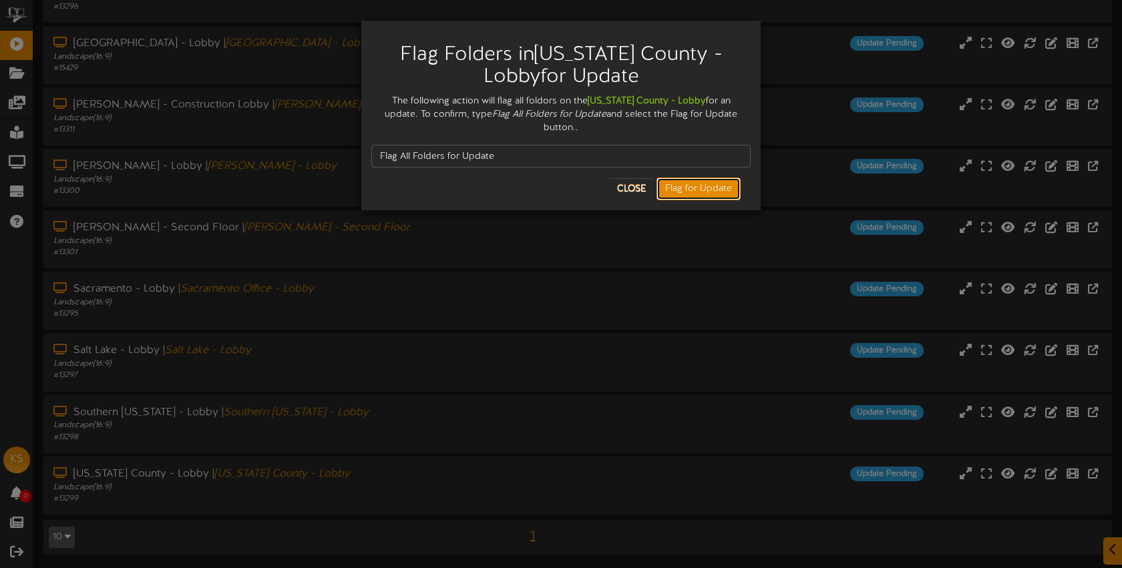
click at [681, 178] on button "Flag for Update" at bounding box center [699, 189] width 84 height 23
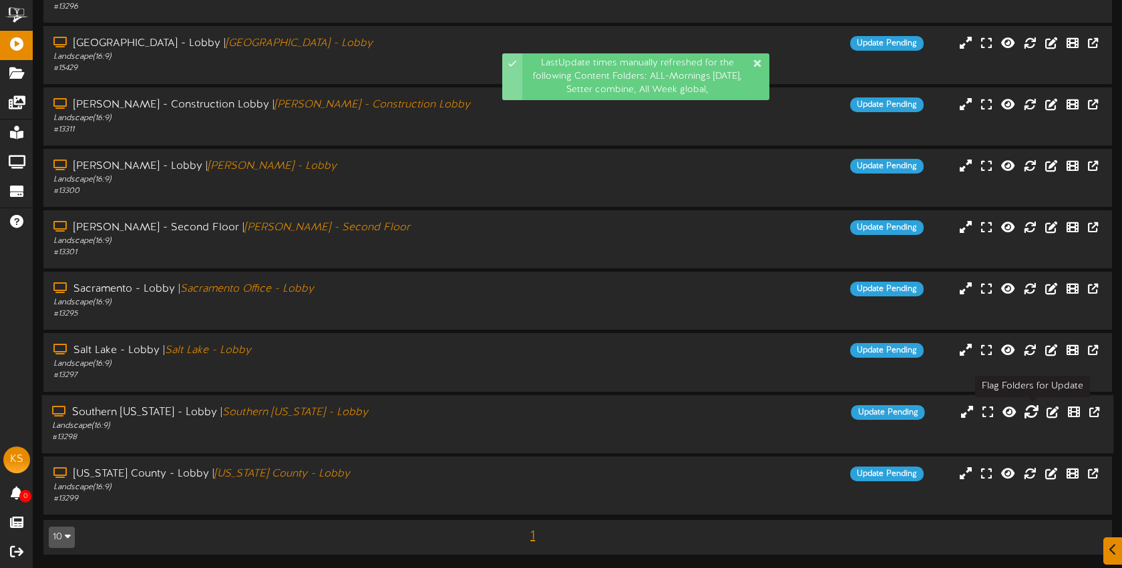
click at [1028, 414] on icon at bounding box center [1031, 411] width 15 height 15
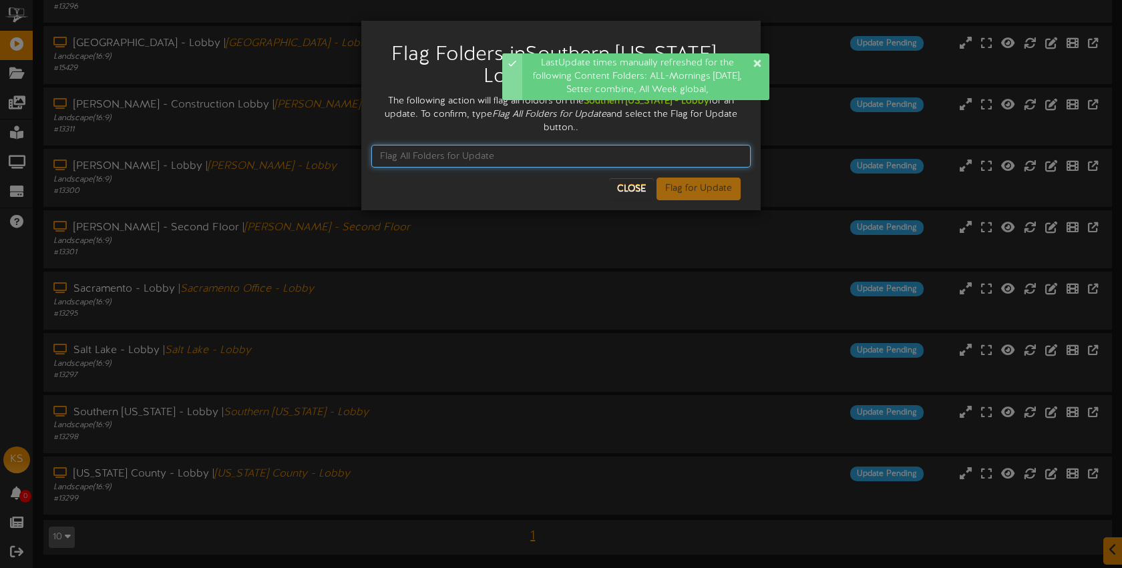
click at [448, 154] on input "text" at bounding box center [560, 156] width 379 height 23
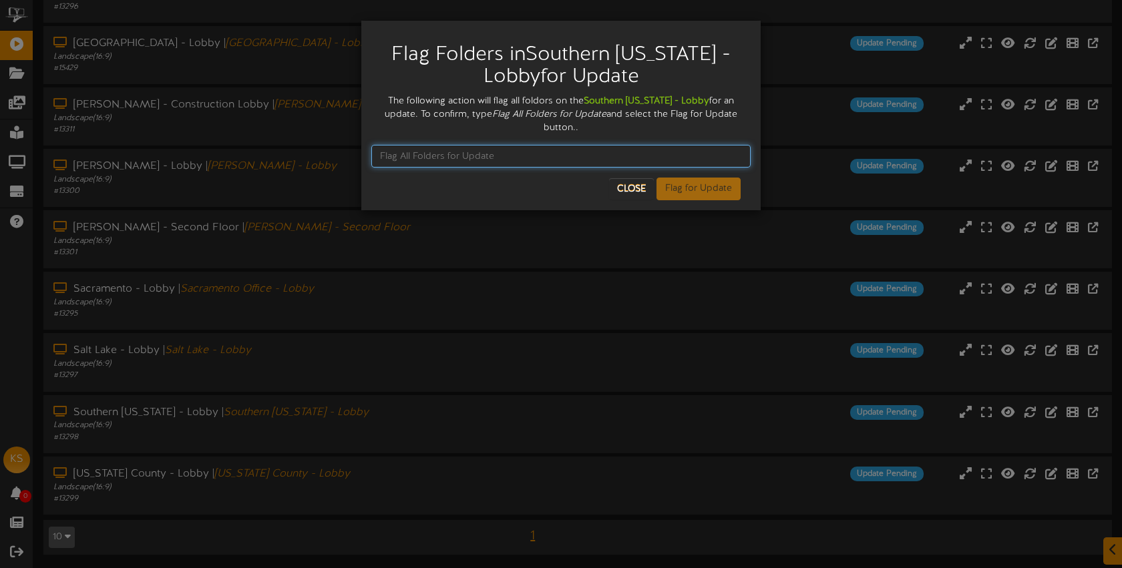
paste input "Flag All Folders for Update"
type input "Flag All Folders for Update"
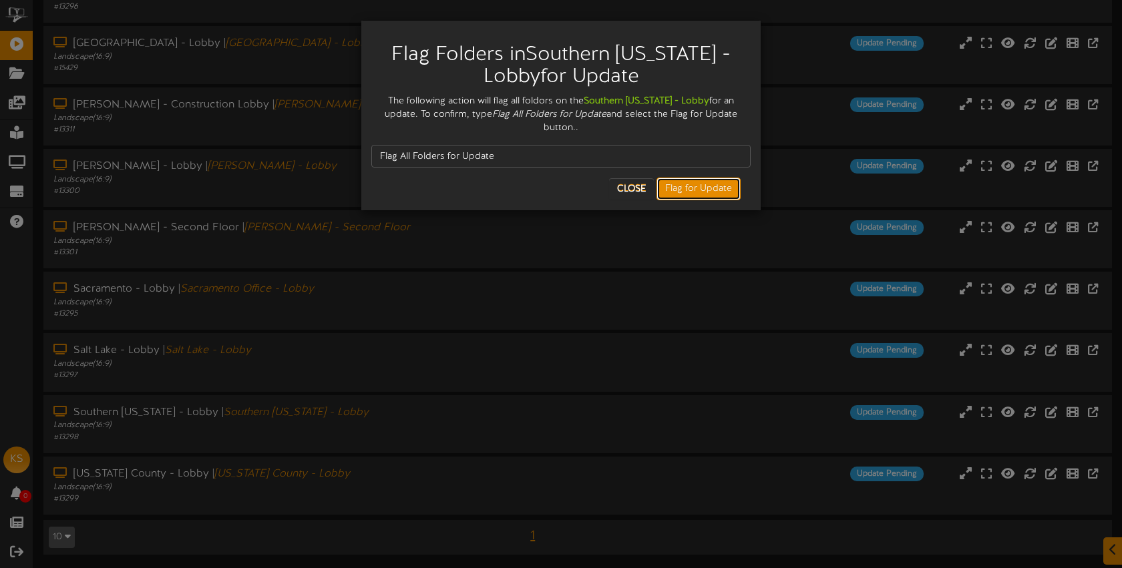
drag, startPoint x: 707, startPoint y: 187, endPoint x: 700, endPoint y: 189, distance: 7.0
click at [707, 187] on button "Flag for Update" at bounding box center [699, 189] width 84 height 23
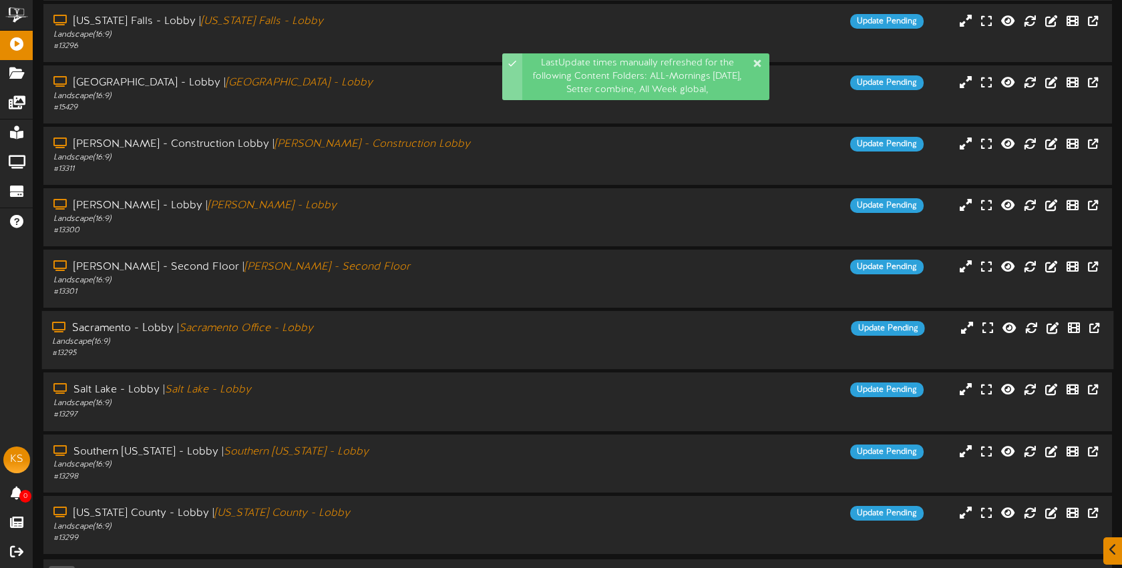
scroll to position [96, 0]
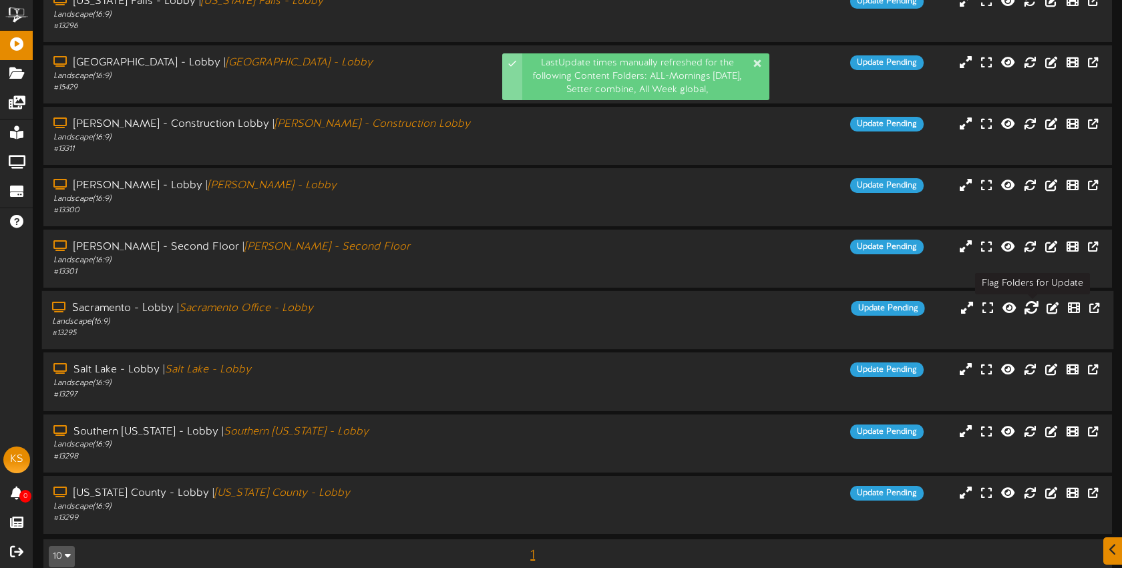
click at [1033, 310] on icon at bounding box center [1031, 308] width 15 height 15
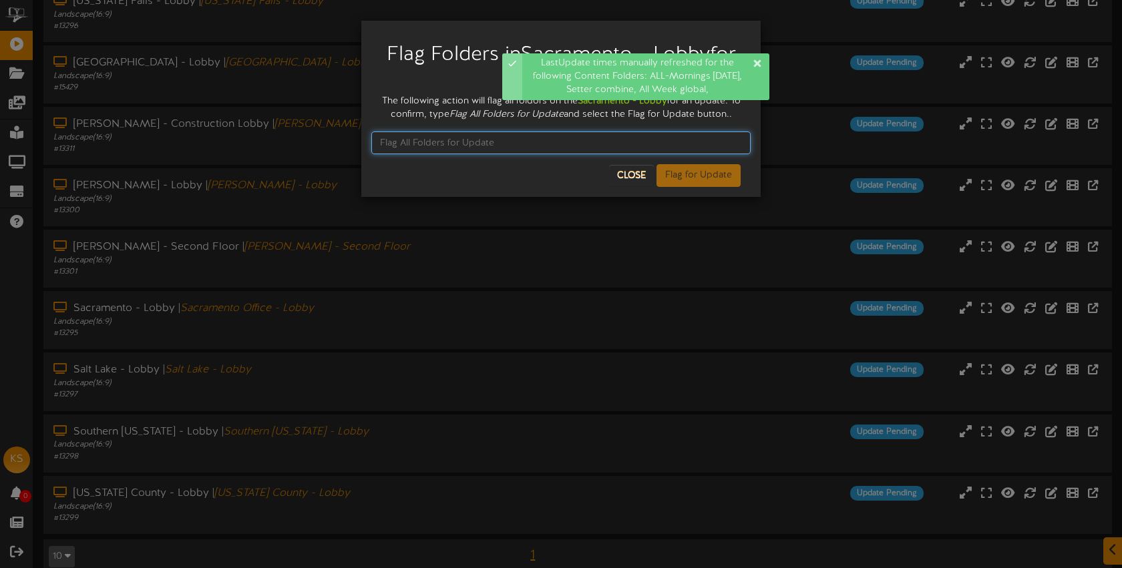
click at [456, 142] on input "text" at bounding box center [560, 143] width 379 height 23
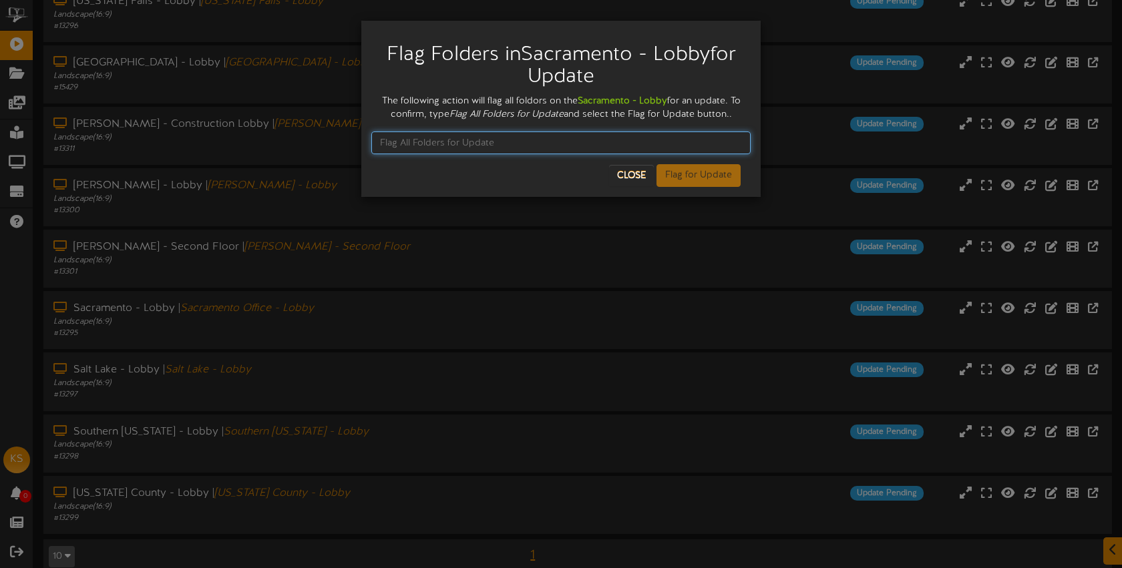
paste input "Flag All Folders for Update"
type input "Flag All Folders for Update"
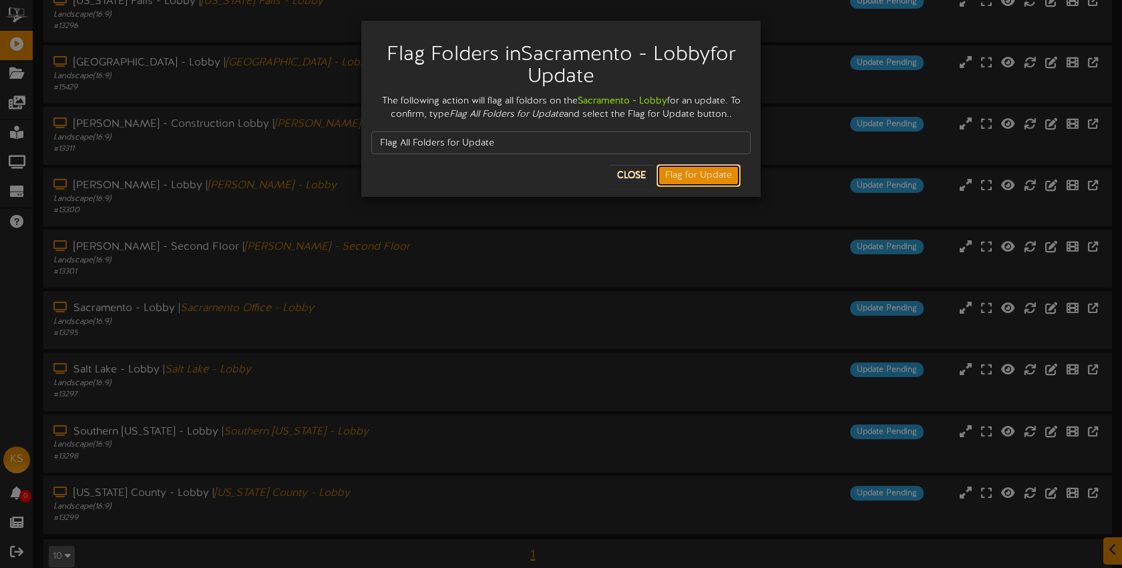
click at [697, 176] on button "Flag for Update" at bounding box center [699, 175] width 84 height 23
